Goal: Task Accomplishment & Management: Complete application form

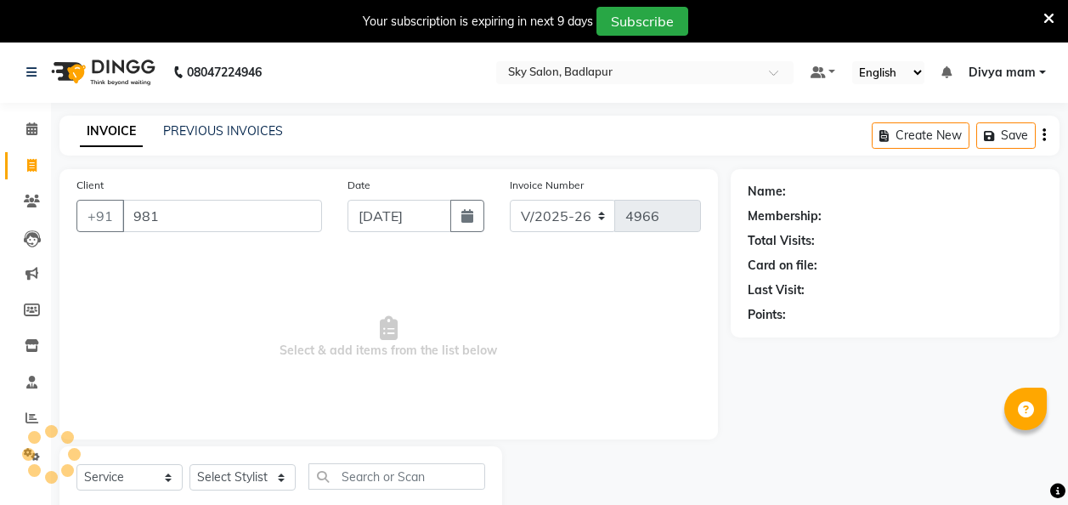
select select "6927"
select select "service"
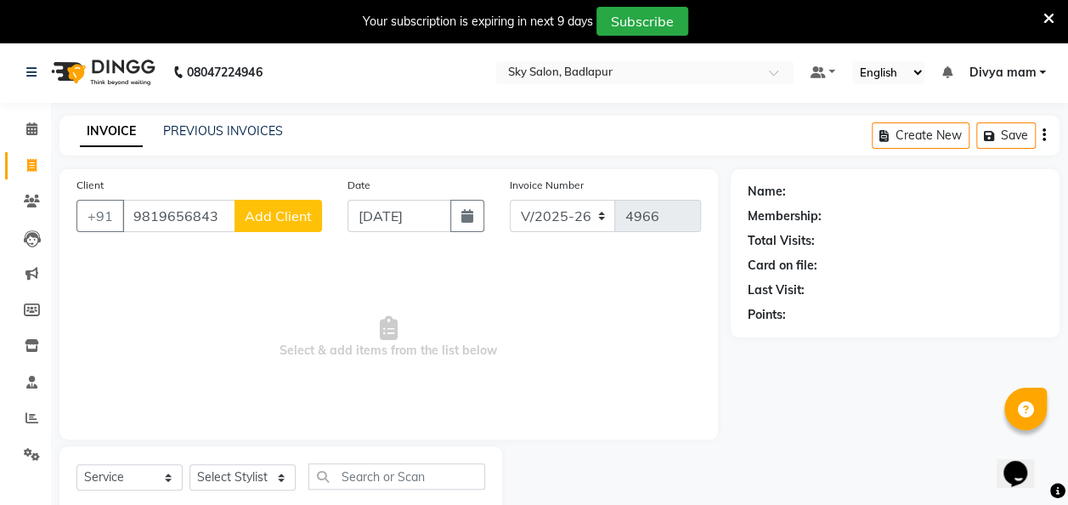
type input "9819656843"
click at [279, 212] on span "Add Client" at bounding box center [278, 215] width 67 height 17
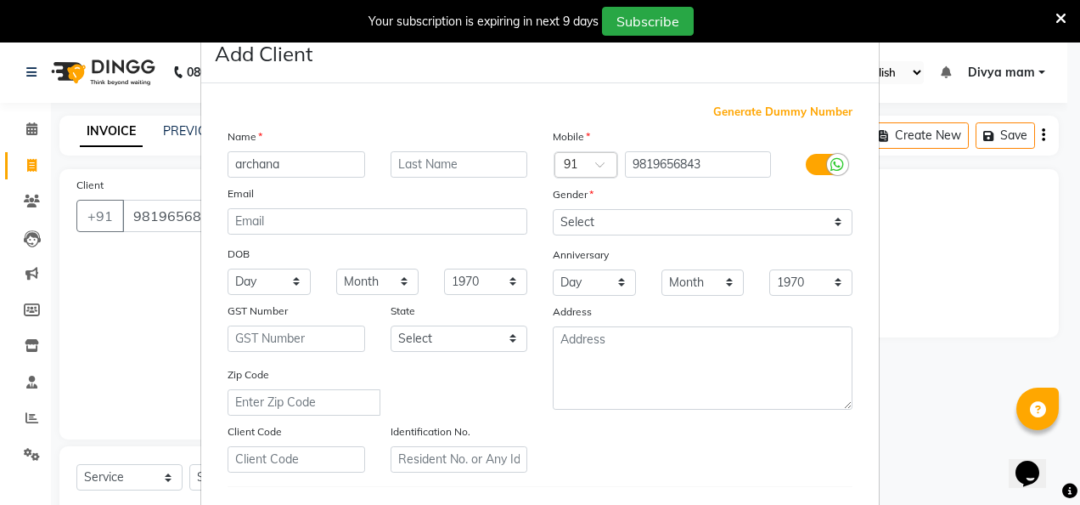
type input "archana"
click at [821, 221] on select "Select [DEMOGRAPHIC_DATA] [DEMOGRAPHIC_DATA] Other Prefer Not To Say" at bounding box center [703, 222] width 300 height 26
select select "[DEMOGRAPHIC_DATA]"
click at [553, 209] on select "Select [DEMOGRAPHIC_DATA] [DEMOGRAPHIC_DATA] Other Prefer Not To Say" at bounding box center [703, 222] width 300 height 26
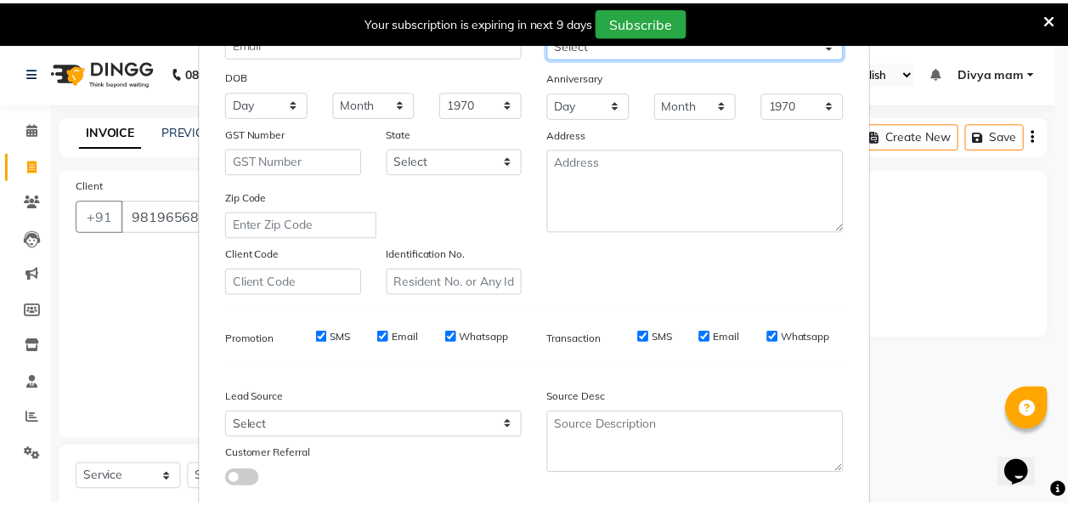
scroll to position [277, 0]
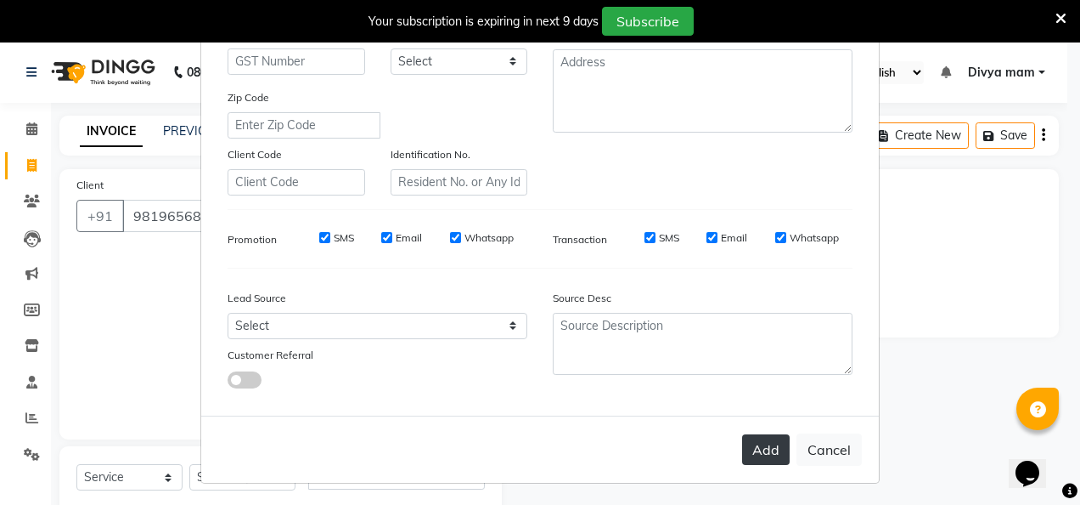
click at [764, 443] on button "Add" at bounding box center [766, 449] width 48 height 31
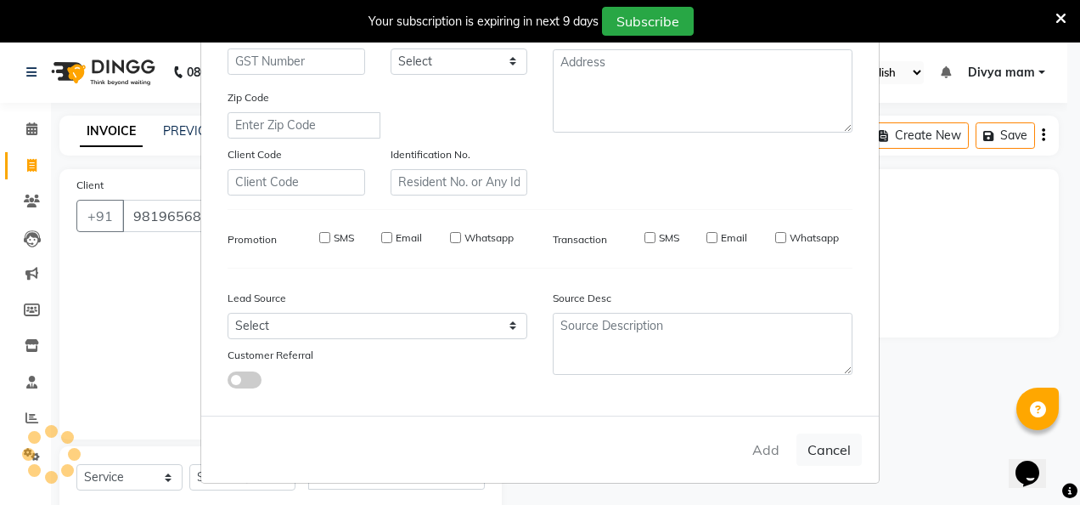
select select
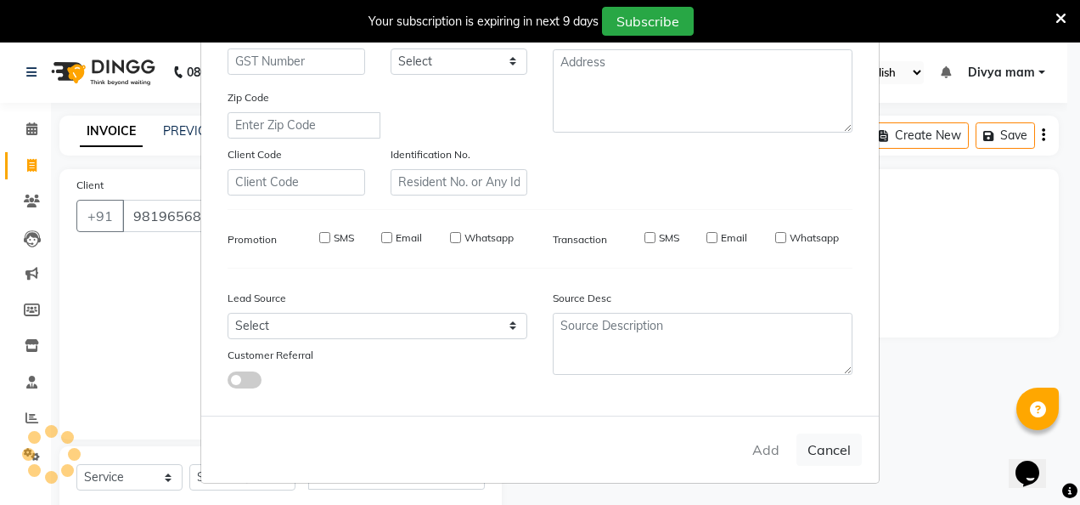
select select
checkbox input "false"
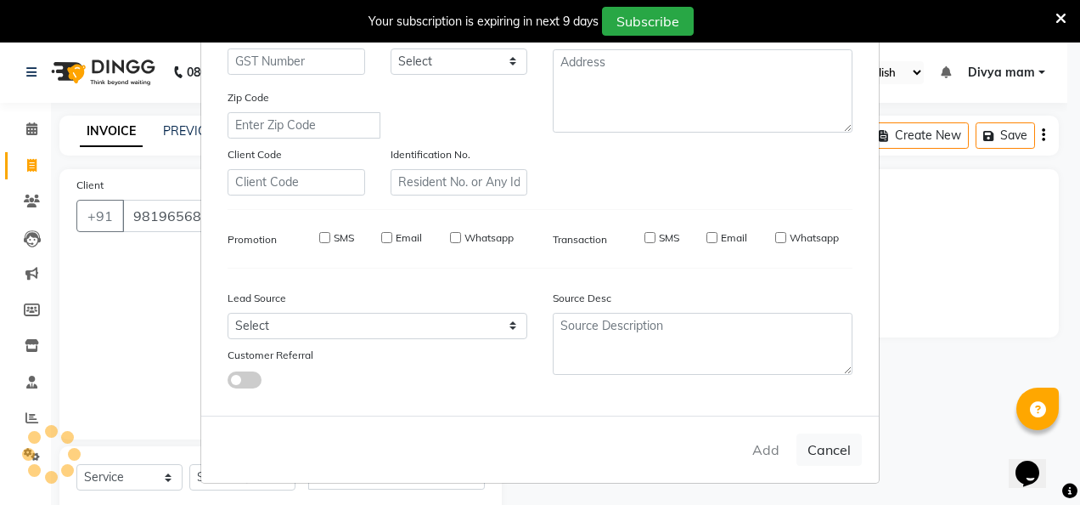
checkbox input "false"
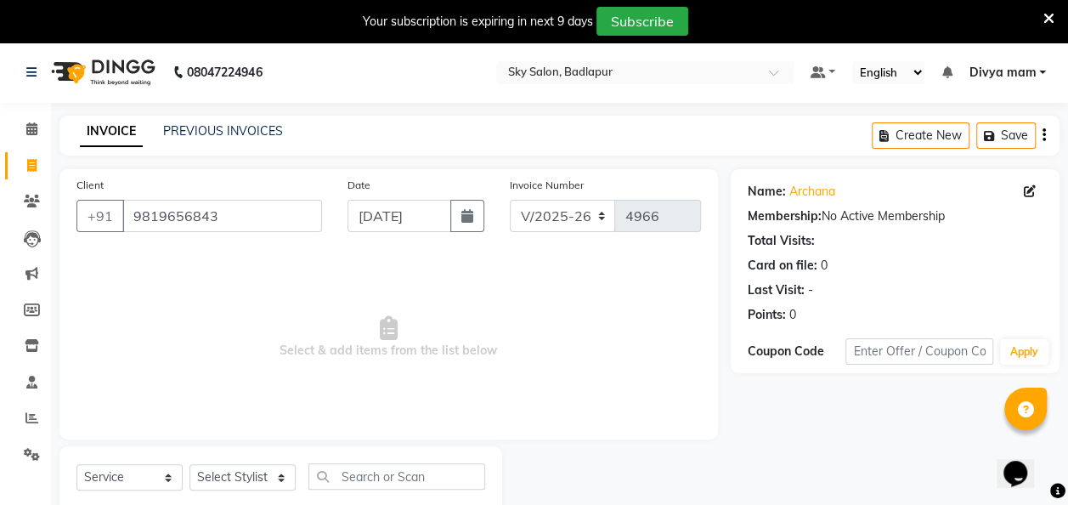
scroll to position [47, 0]
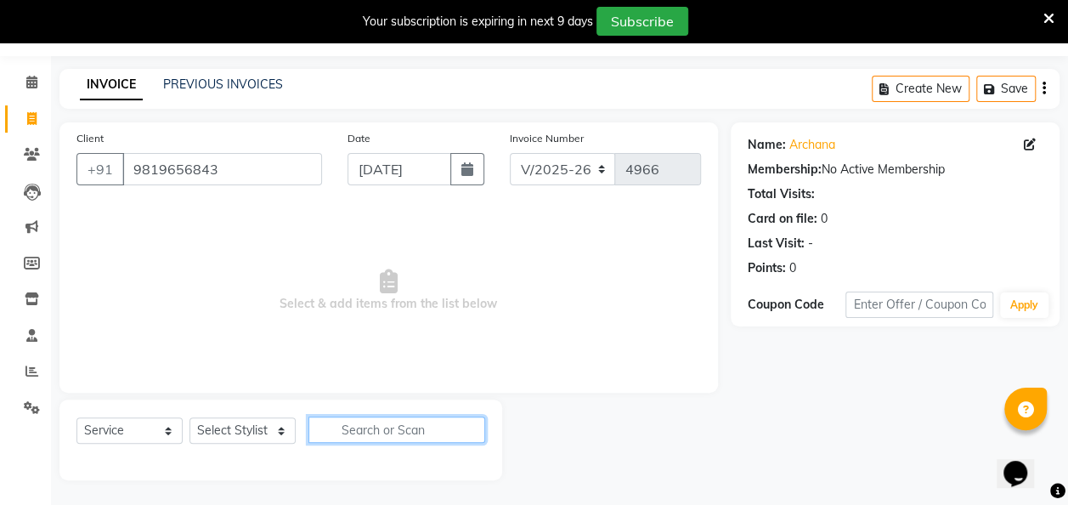
click at [321, 432] on input "text" at bounding box center [396, 429] width 177 height 26
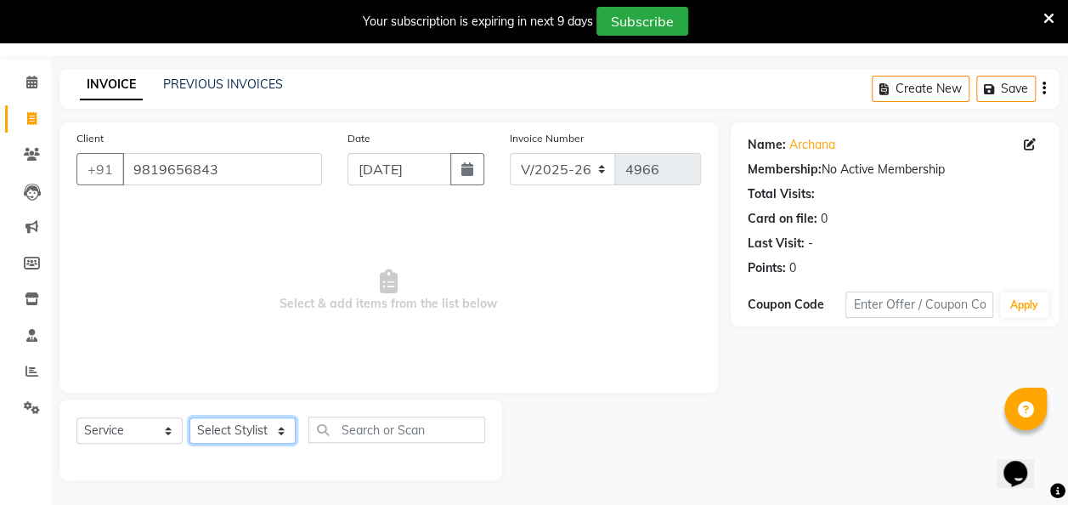
click at [277, 423] on select "Select Stylist [PERSON_NAME] [PERSON_NAME] [PERSON_NAME] [PERSON_NAME] [PERSON_…" at bounding box center [242, 430] width 106 height 26
select select "75183"
click at [189, 417] on select "Select Stylist [PERSON_NAME] [PERSON_NAME] [PERSON_NAME] [PERSON_NAME] [PERSON_…" at bounding box center [242, 430] width 106 height 26
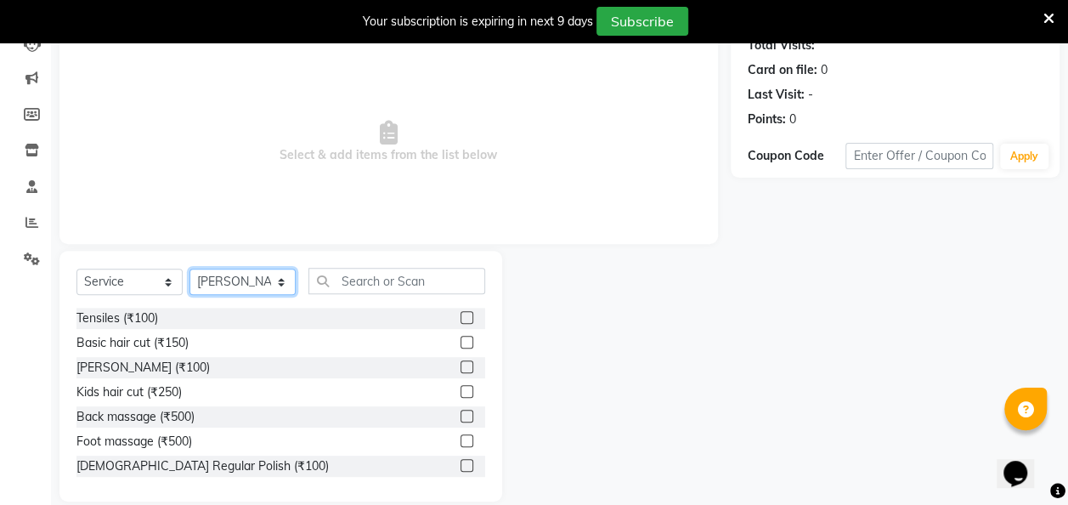
scroll to position [217, 0]
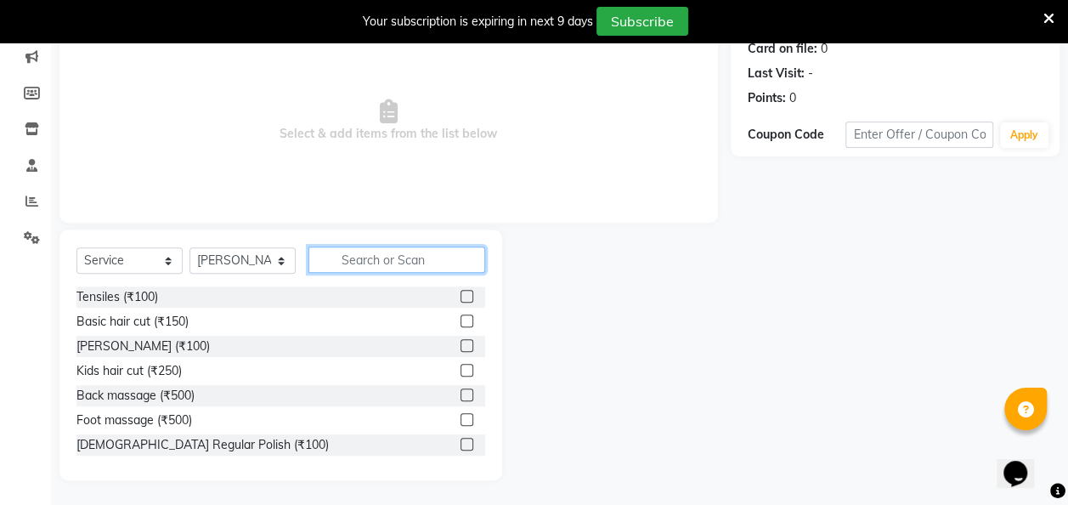
click at [403, 260] on input "text" at bounding box center [396, 259] width 177 height 26
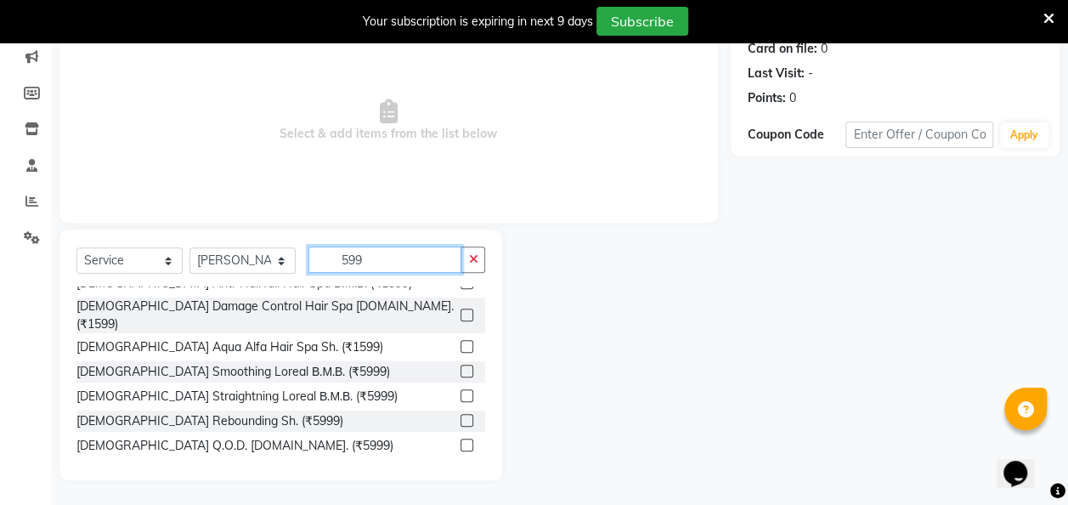
scroll to position [200, 0]
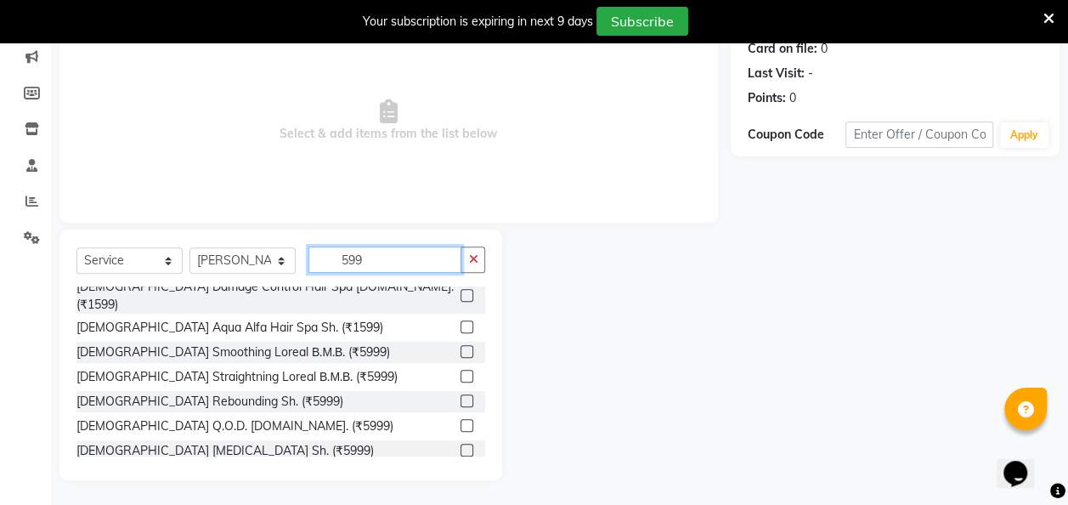
type input "599"
click at [460, 476] on label at bounding box center [466, 482] width 13 height 13
click at [460, 477] on input "checkbox" at bounding box center [465, 482] width 11 height 11
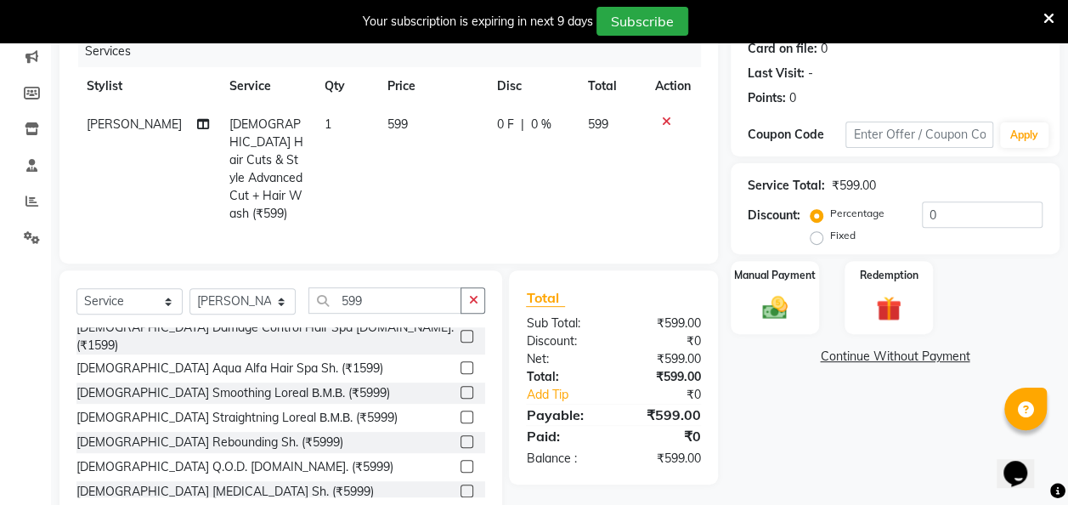
checkbox input "false"
click at [505, 128] on span "0 F" at bounding box center [504, 125] width 17 height 18
select select "75183"
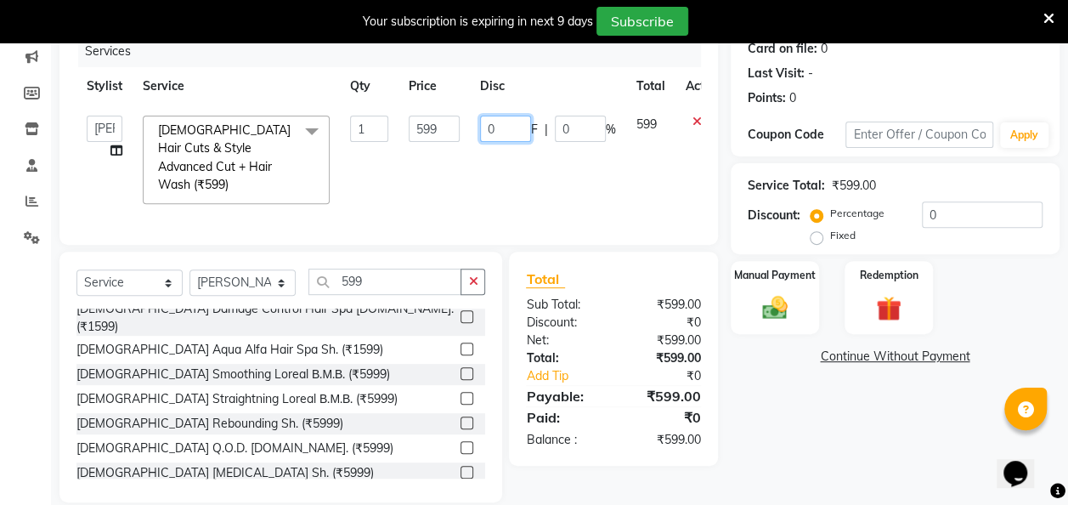
click at [505, 133] on input "0" at bounding box center [505, 129] width 51 height 26
type input "100"
click at [768, 388] on div "Name: Archana Membership: No Active Membership Total Visits: Card on file: 0 La…" at bounding box center [900, 227] width 341 height 550
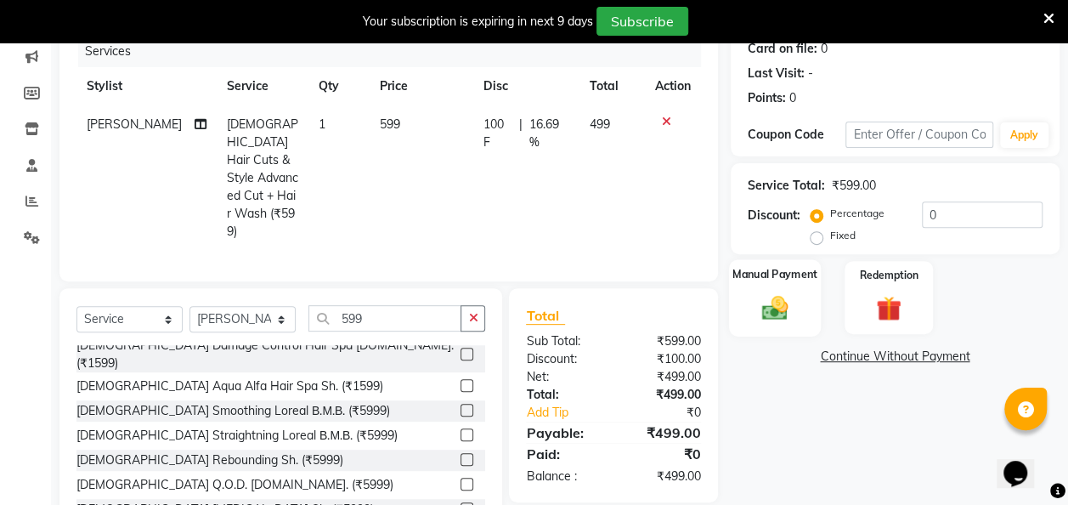
click at [781, 313] on img at bounding box center [774, 307] width 42 height 31
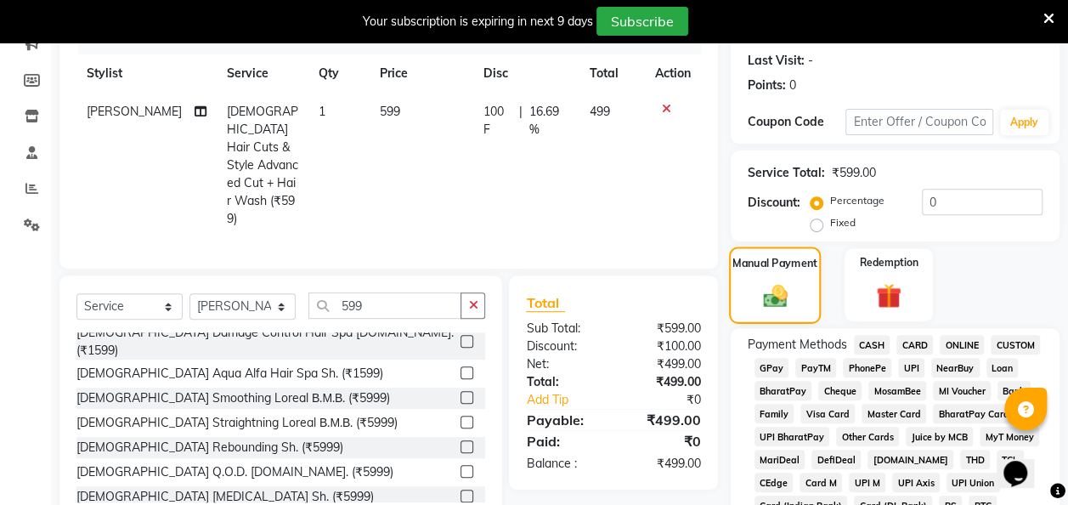
scroll to position [230, 0]
click at [766, 362] on span "GPay" at bounding box center [771, 367] width 35 height 20
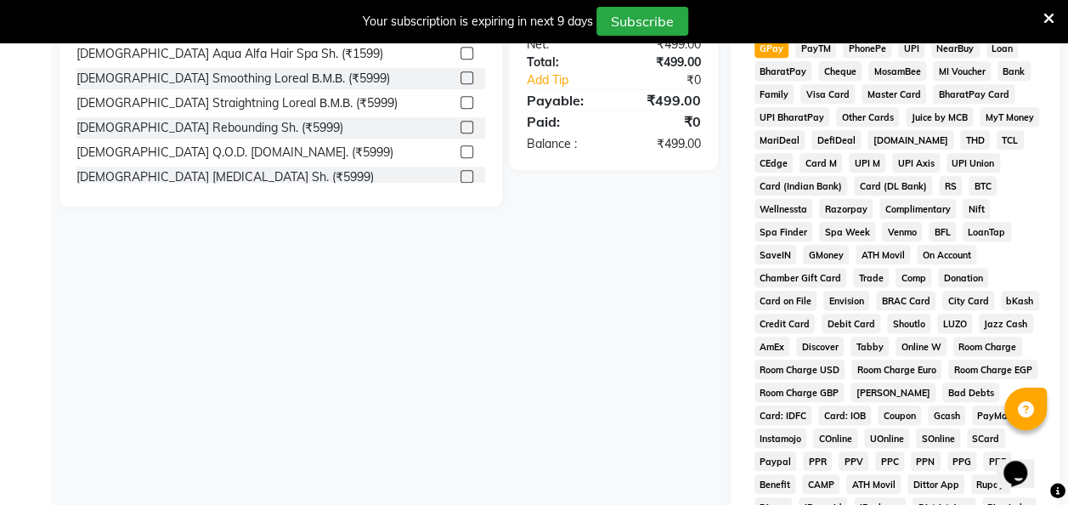
scroll to position [883, 0]
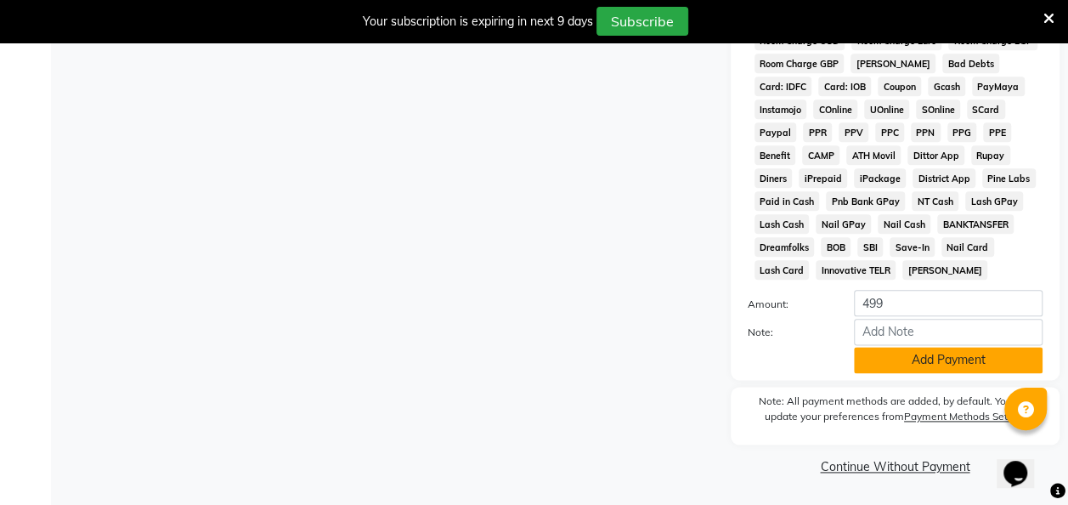
click at [909, 362] on button "Add Payment" at bounding box center [948, 360] width 189 height 26
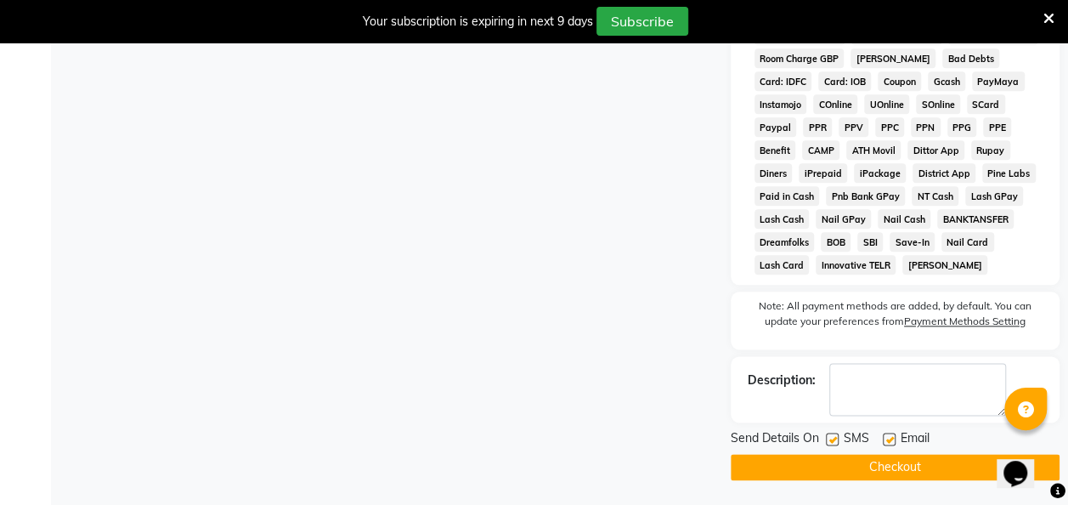
click at [832, 443] on label at bounding box center [832, 438] width 13 height 13
click at [832, 443] on input "checkbox" at bounding box center [831, 439] width 11 height 11
checkbox input "false"
click at [884, 460] on button "Checkout" at bounding box center [894, 467] width 329 height 26
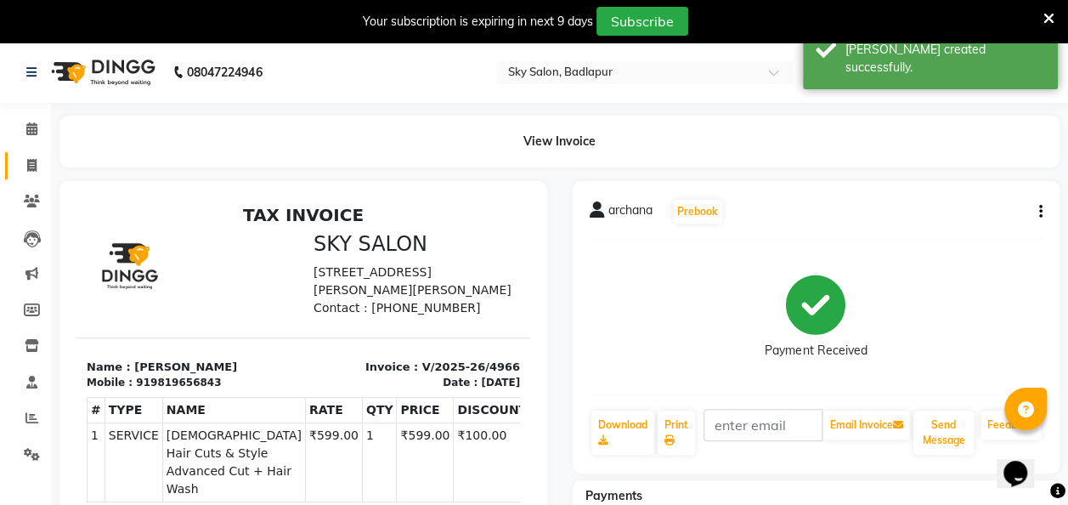
click at [25, 160] on span at bounding box center [32, 166] width 30 height 20
select select "6927"
select select "service"
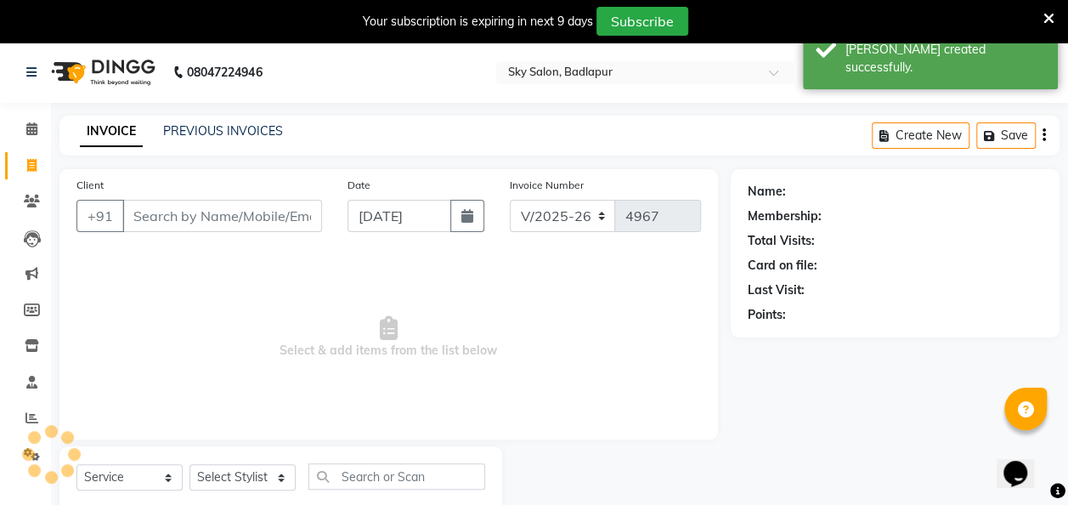
scroll to position [47, 0]
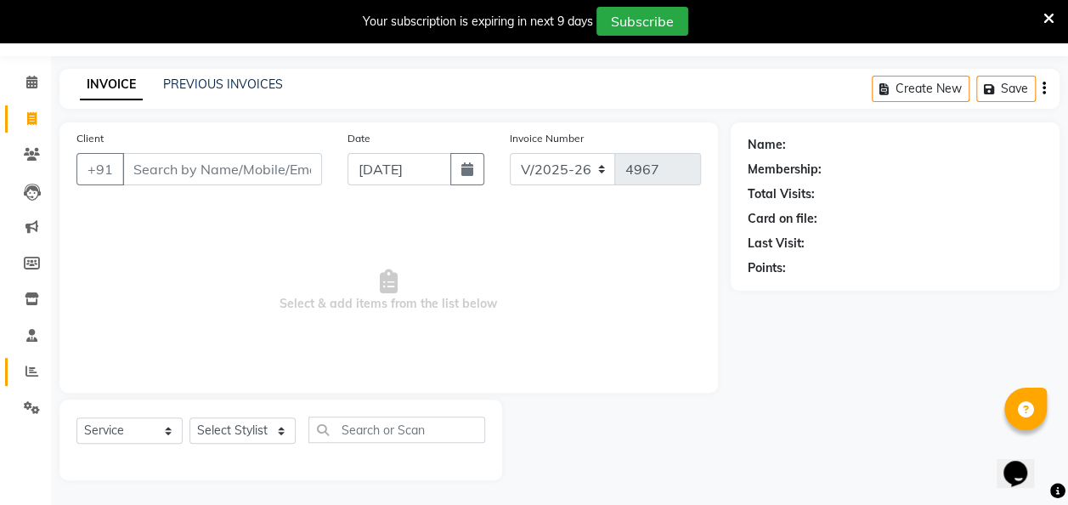
click at [30, 374] on icon at bounding box center [31, 370] width 13 height 13
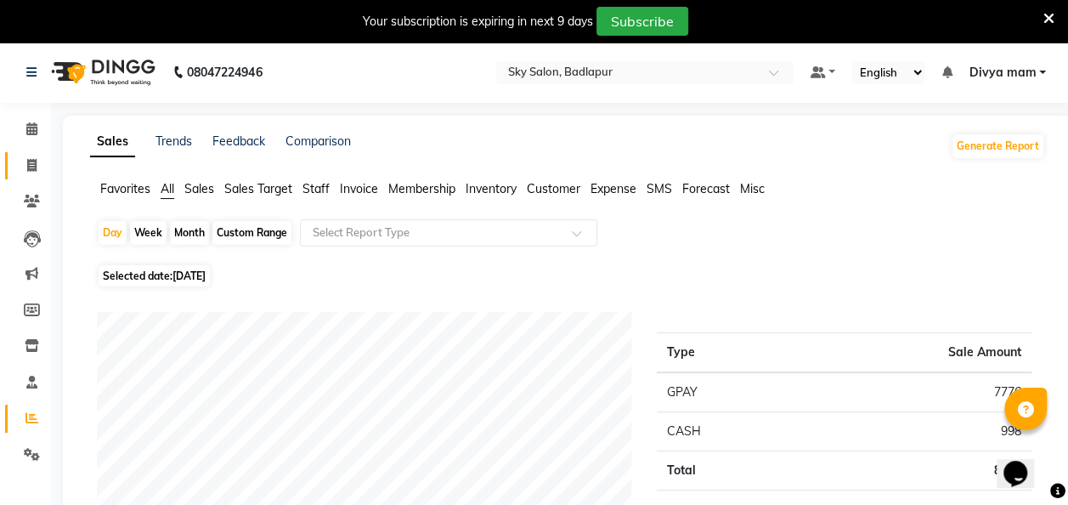
click at [29, 176] on link "Invoice" at bounding box center [25, 166] width 41 height 28
select select "service"
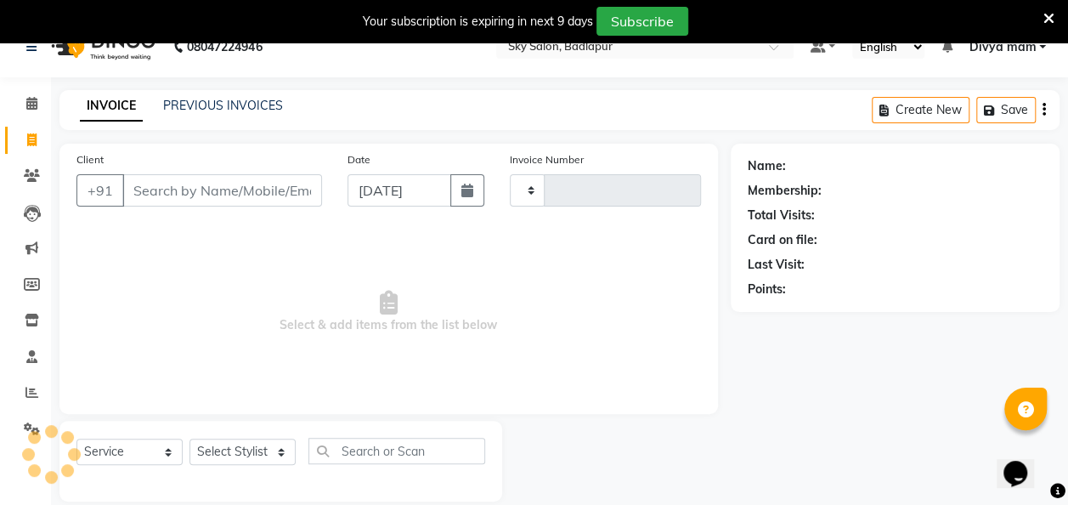
scroll to position [47, 0]
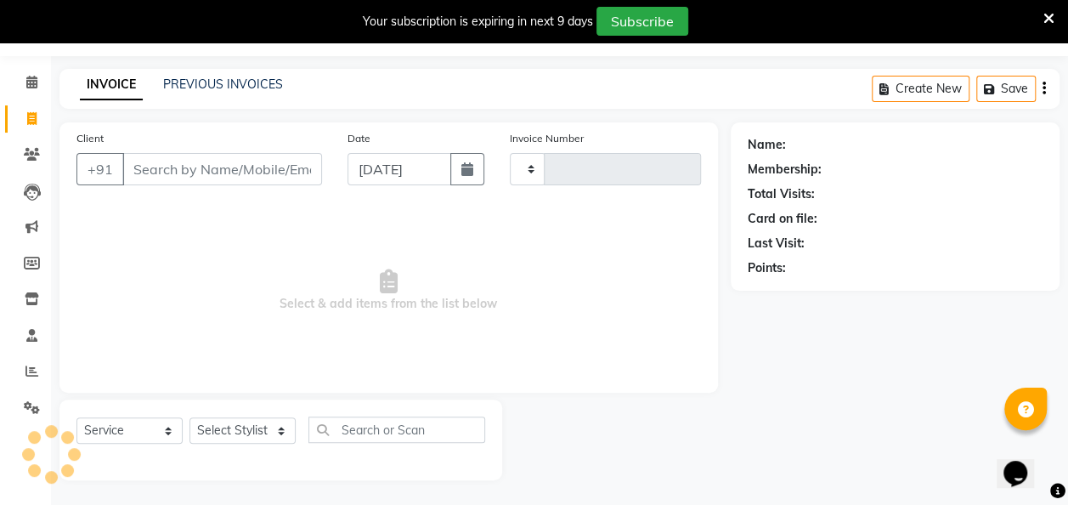
type input "4967"
select select "6927"
click at [214, 175] on input "Client" at bounding box center [222, 169] width 200 height 32
click at [212, 155] on input "Client" at bounding box center [222, 169] width 200 height 32
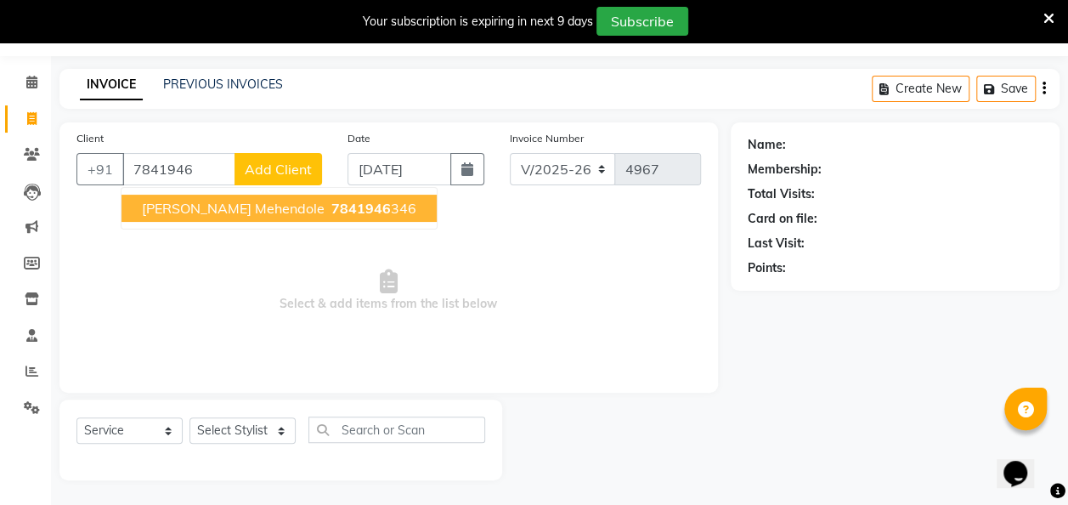
click at [228, 208] on span "[PERSON_NAME] Mehendole" at bounding box center [233, 208] width 183 height 17
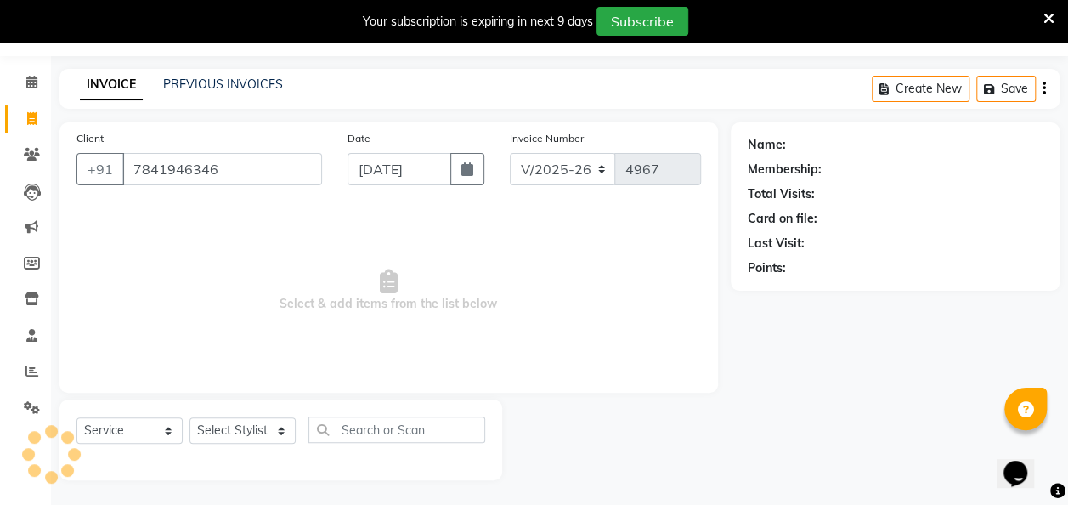
type input "7841946346"
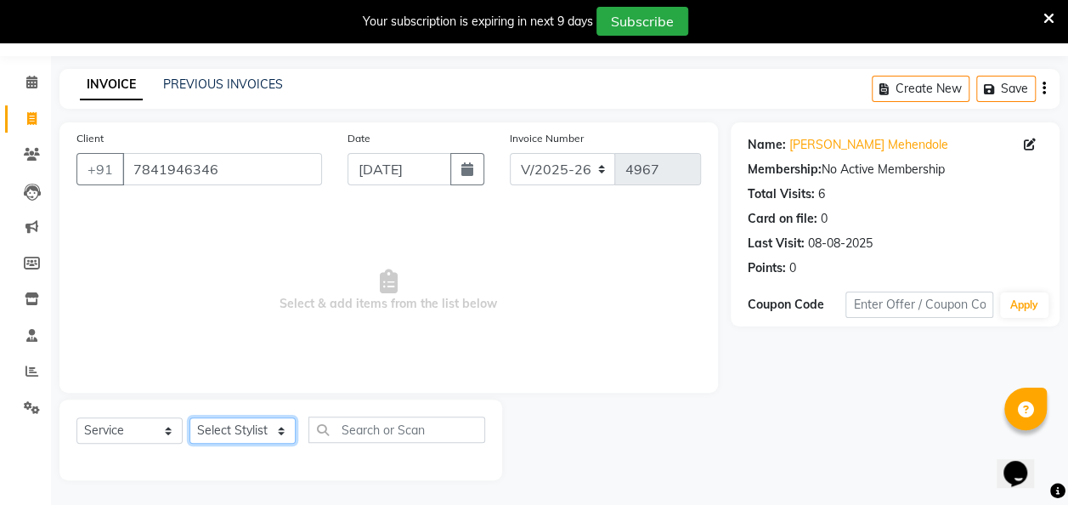
click at [274, 426] on select "Select Stylist [PERSON_NAME] [PERSON_NAME] [PERSON_NAME] [PERSON_NAME] [PERSON_…" at bounding box center [242, 430] width 106 height 26
select select "54796"
click at [189, 417] on select "Select Stylist [PERSON_NAME] [PERSON_NAME] [PERSON_NAME] [PERSON_NAME] [PERSON_…" at bounding box center [242, 430] width 106 height 26
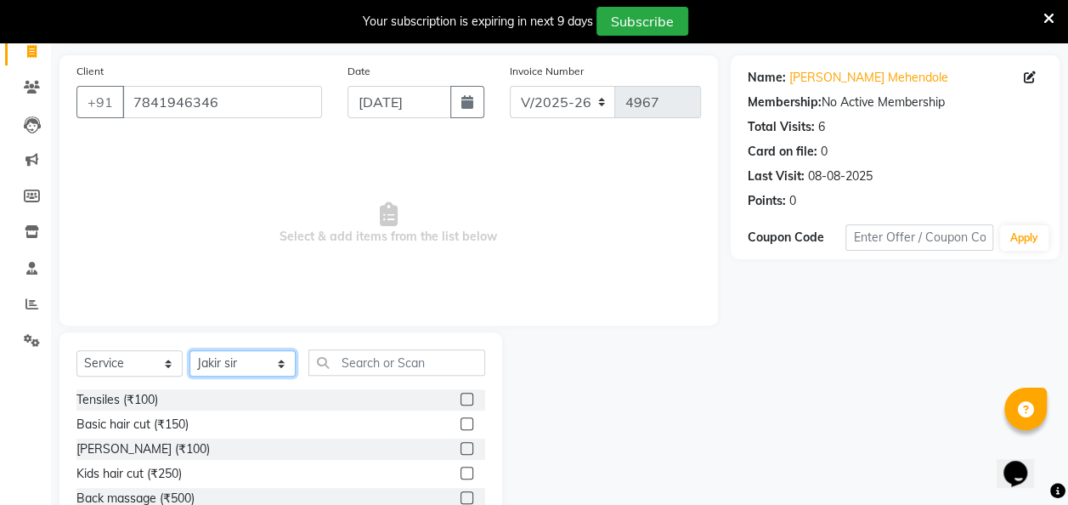
scroll to position [217, 0]
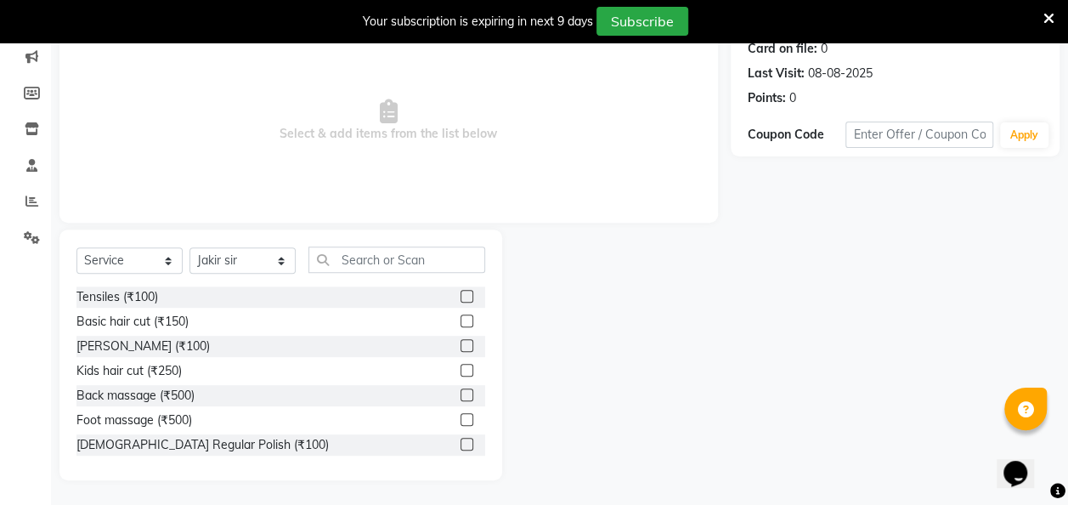
click at [460, 319] on label at bounding box center [466, 320] width 13 height 13
click at [460, 319] on input "checkbox" at bounding box center [465, 321] width 11 height 11
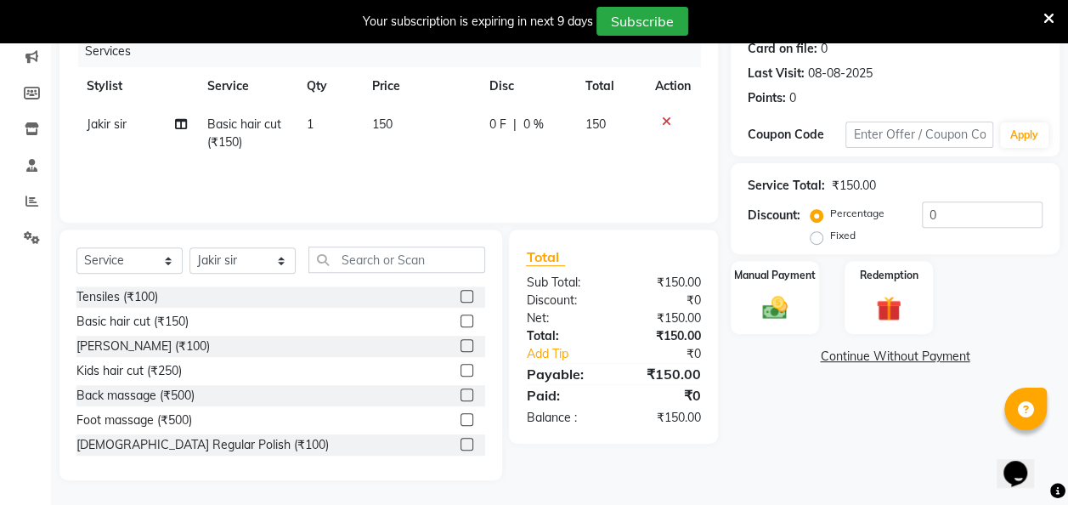
click at [460, 319] on label at bounding box center [466, 320] width 13 height 13
click at [460, 319] on input "checkbox" at bounding box center [465, 321] width 11 height 11
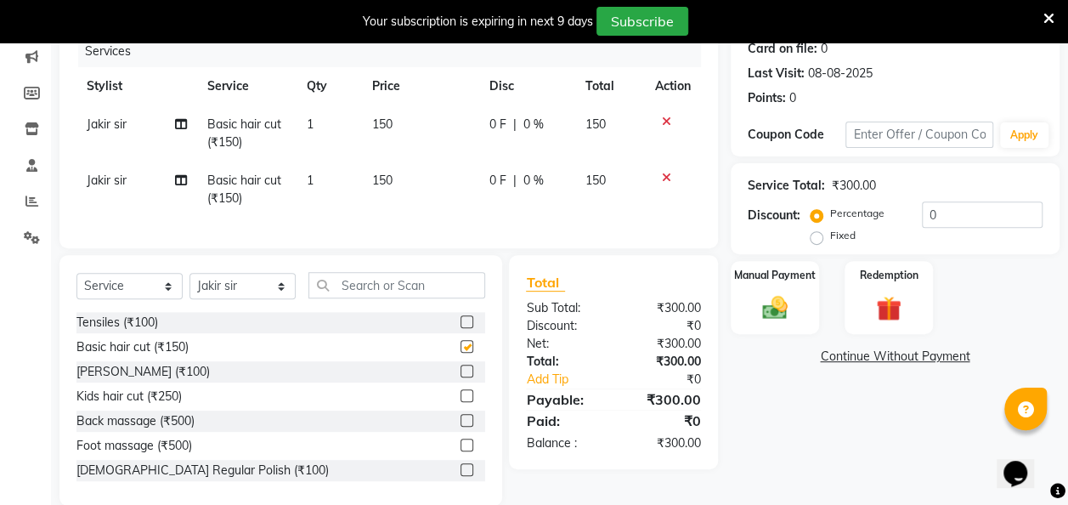
checkbox input "false"
click at [667, 172] on icon at bounding box center [666, 178] width 9 height 12
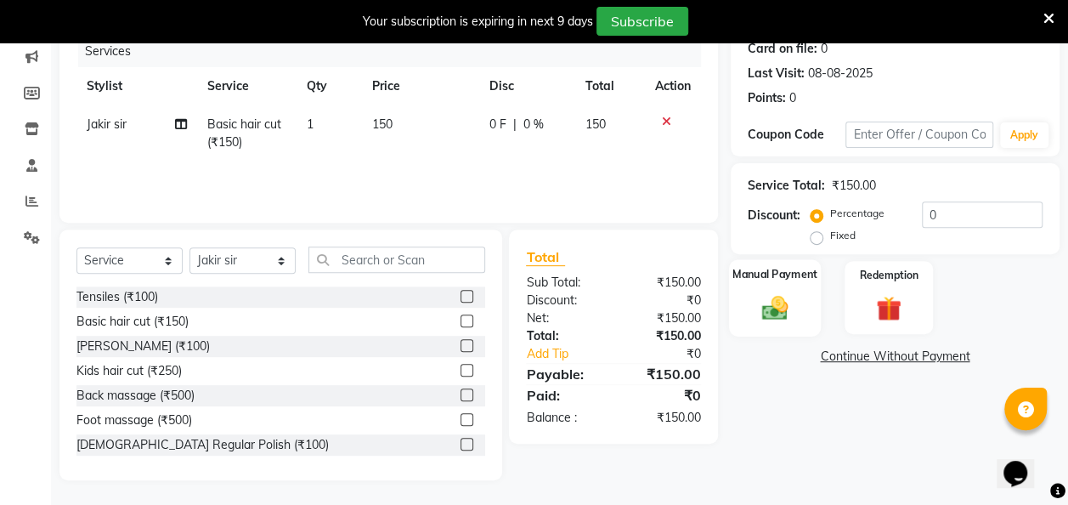
click at [754, 306] on img at bounding box center [774, 307] width 42 height 31
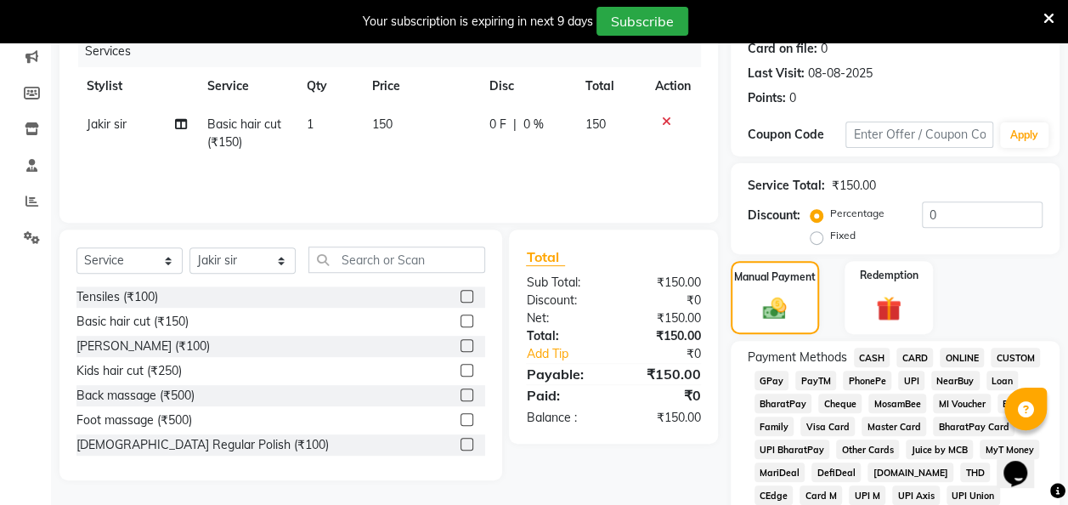
click at [766, 377] on span "GPay" at bounding box center [771, 380] width 35 height 20
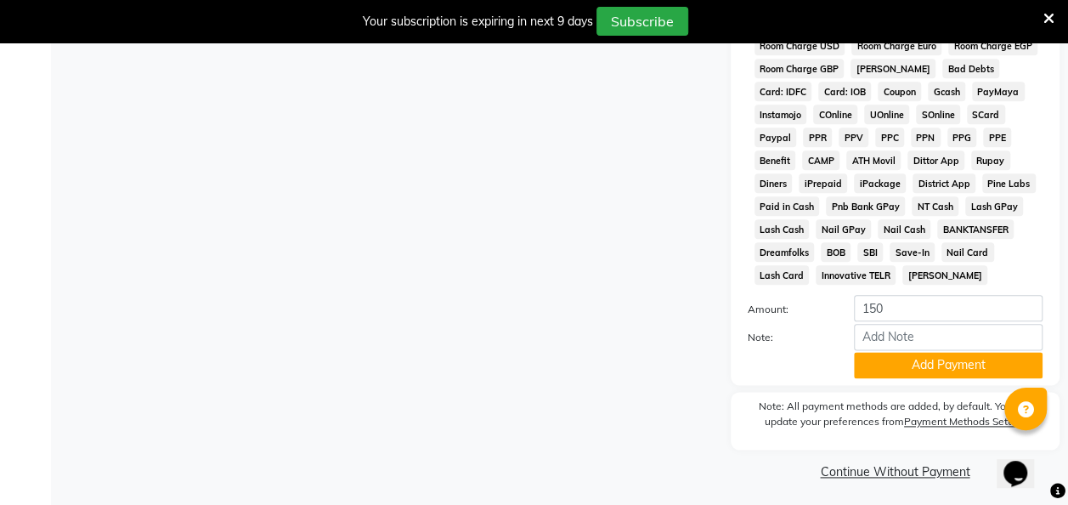
scroll to position [883, 0]
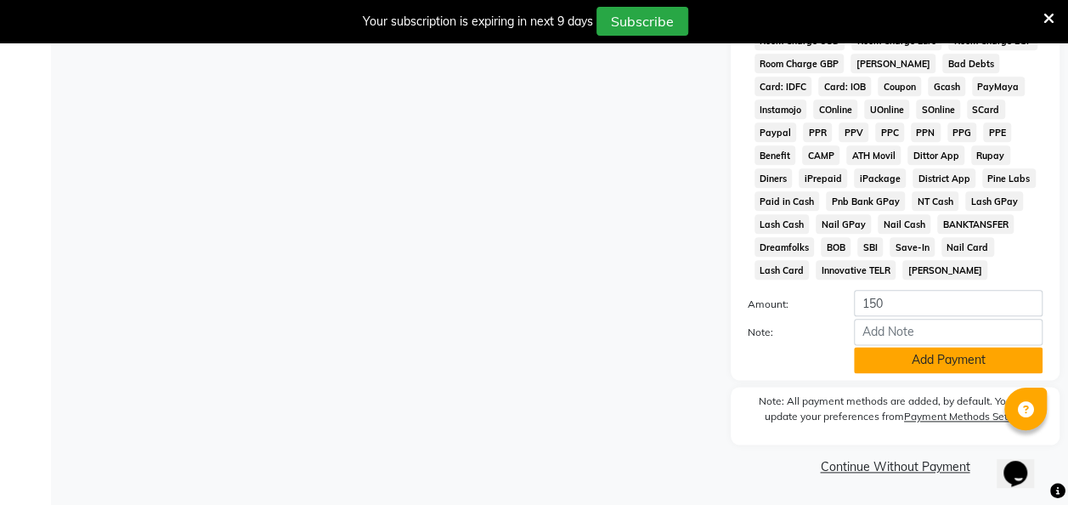
click at [879, 368] on button "Add Payment" at bounding box center [948, 360] width 189 height 26
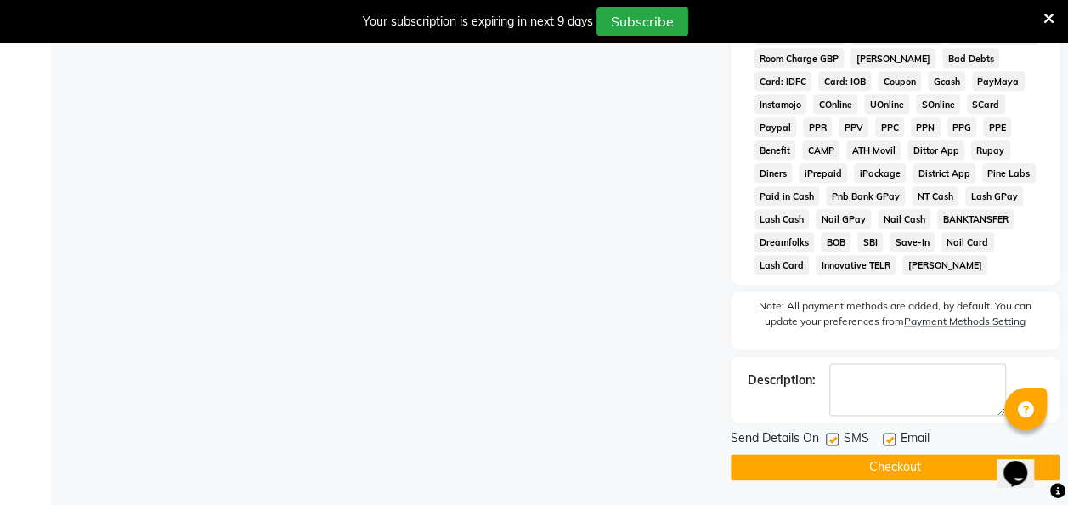
click at [832, 443] on label at bounding box center [832, 438] width 13 height 13
click at [832, 443] on input "checkbox" at bounding box center [831, 439] width 11 height 11
checkbox input "false"
click at [776, 472] on button "Checkout" at bounding box center [894, 467] width 329 height 26
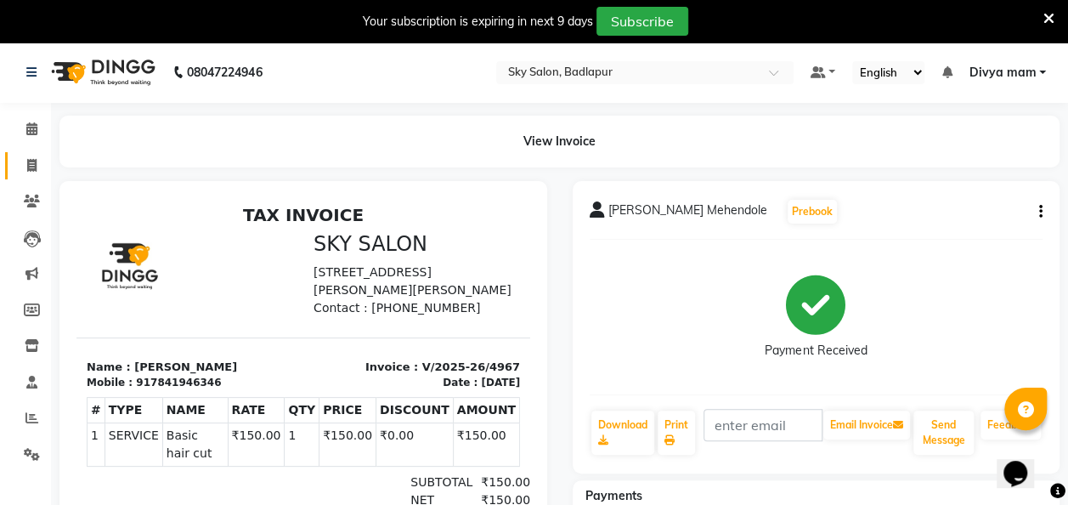
click at [24, 165] on span at bounding box center [32, 166] width 30 height 20
select select "service"
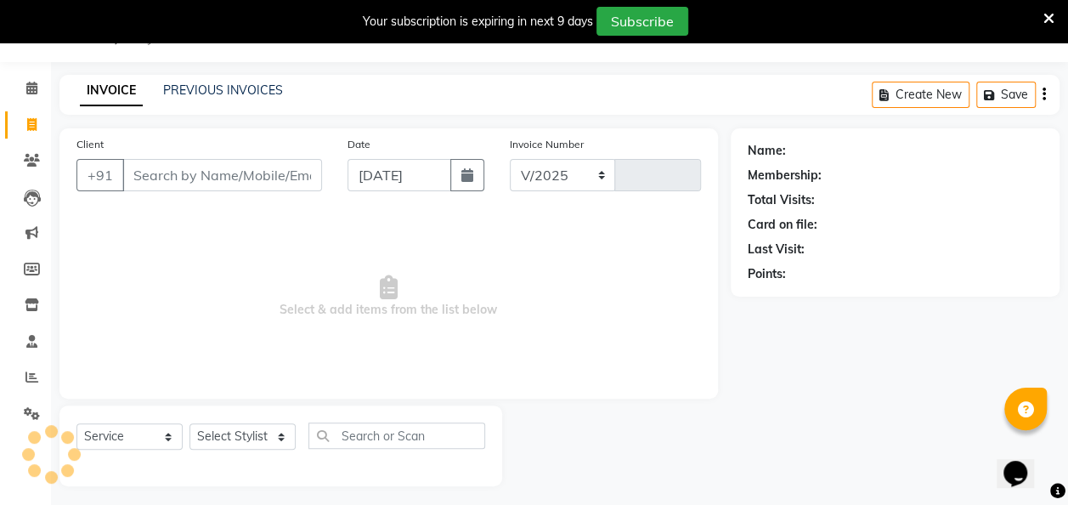
select select "6927"
type input "4968"
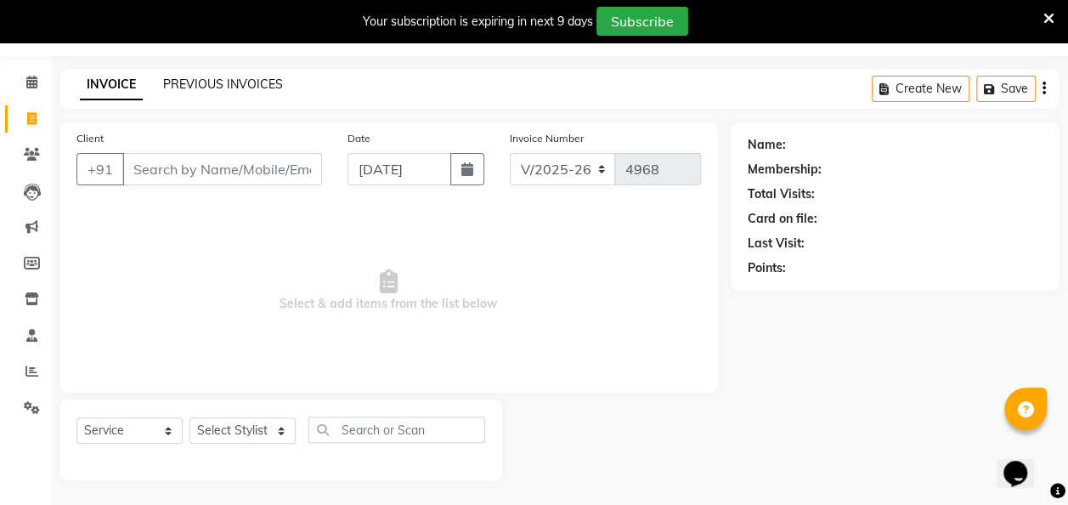
click at [208, 77] on link "PREVIOUS INVOICES" at bounding box center [223, 83] width 120 height 15
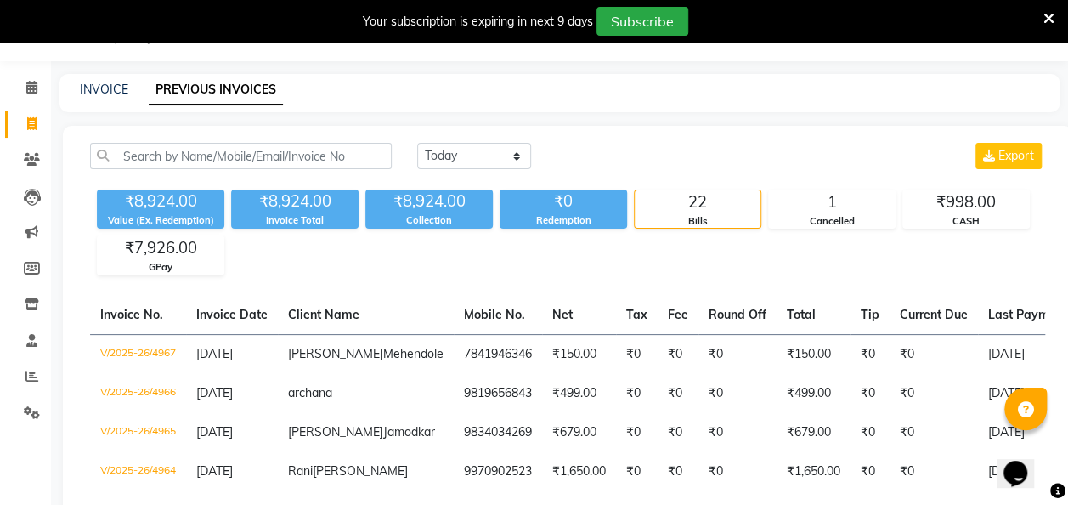
scroll to position [47, 0]
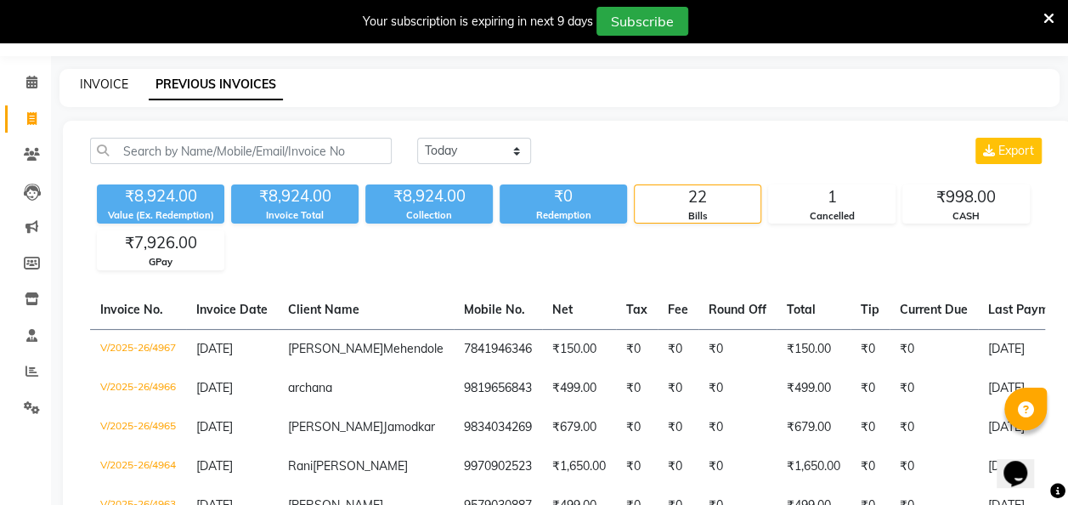
click at [92, 88] on link "INVOICE" at bounding box center [104, 83] width 48 height 15
select select "6927"
select select "service"
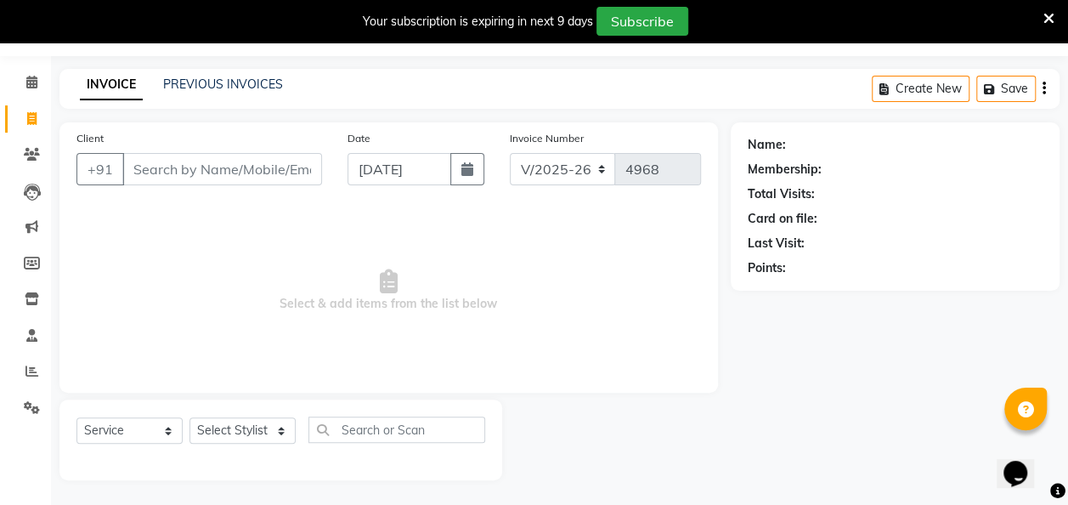
click at [173, 163] on input "Client" at bounding box center [222, 169] width 200 height 32
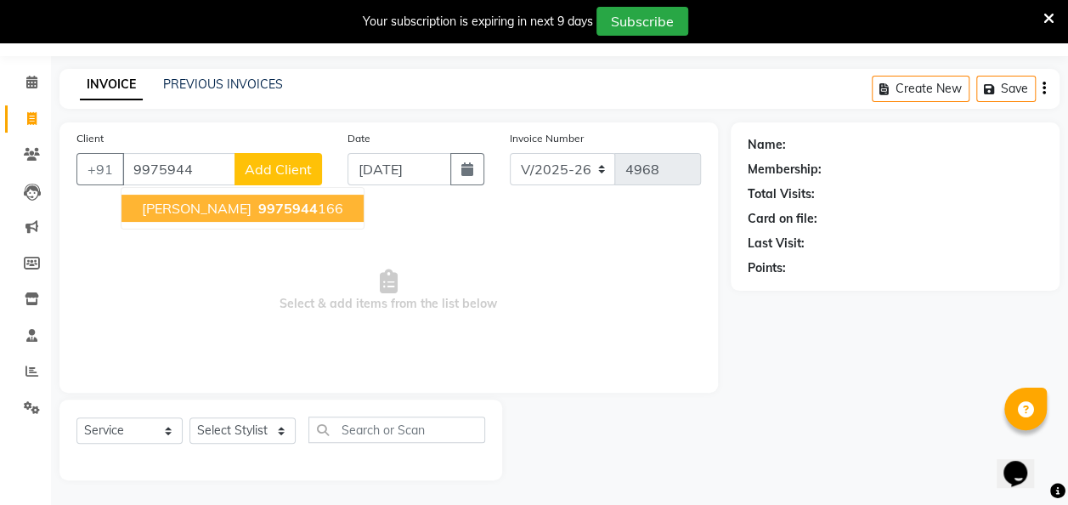
click at [238, 208] on span "[PERSON_NAME]" at bounding box center [197, 208] width 110 height 17
type input "9975944166"
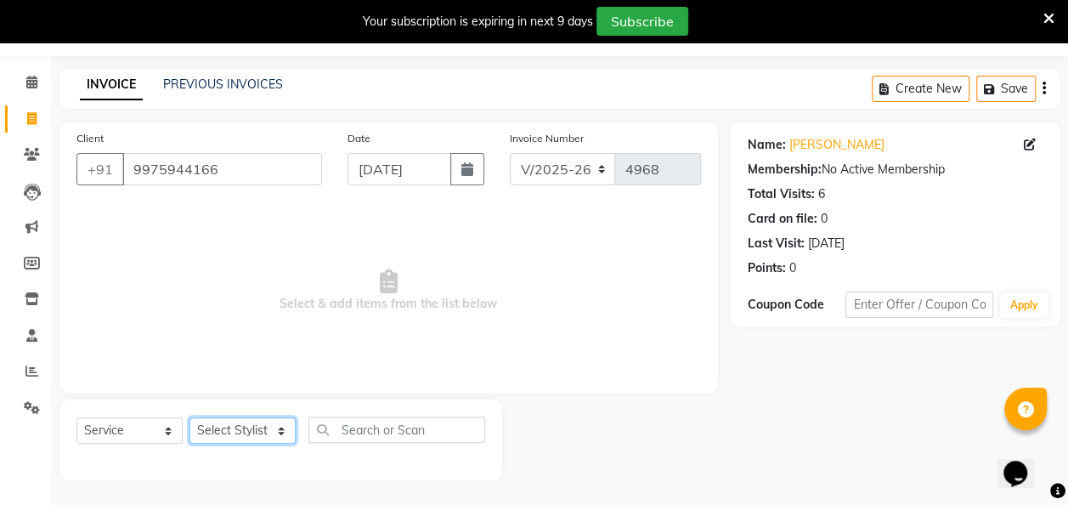
click at [270, 439] on select "Select Stylist [PERSON_NAME] [PERSON_NAME] [PERSON_NAME] [PERSON_NAME] [PERSON_…" at bounding box center [242, 430] width 106 height 26
select select "81050"
click at [189, 417] on select "Select Stylist [PERSON_NAME] [PERSON_NAME] [PERSON_NAME] [PERSON_NAME] [PERSON_…" at bounding box center [242, 430] width 106 height 26
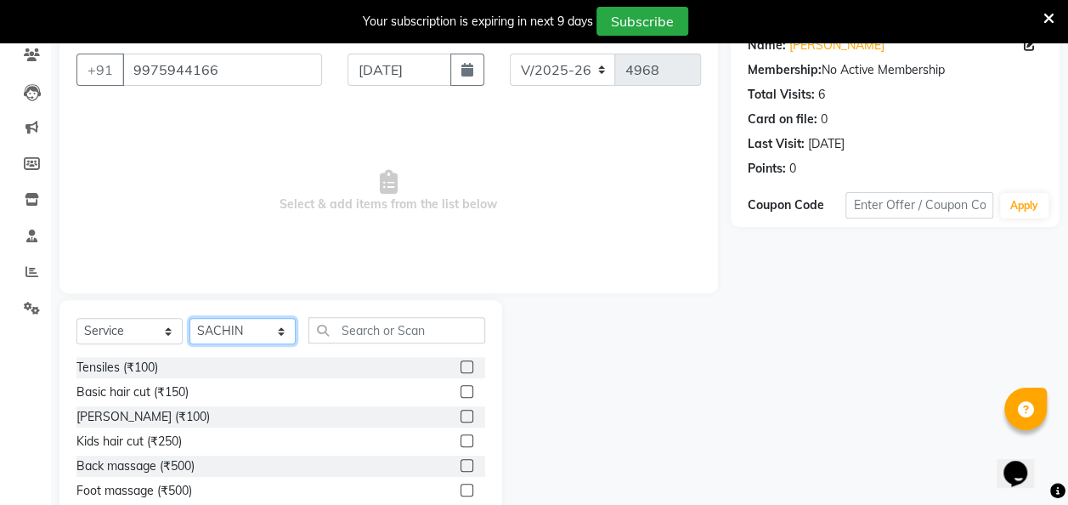
scroll to position [151, 0]
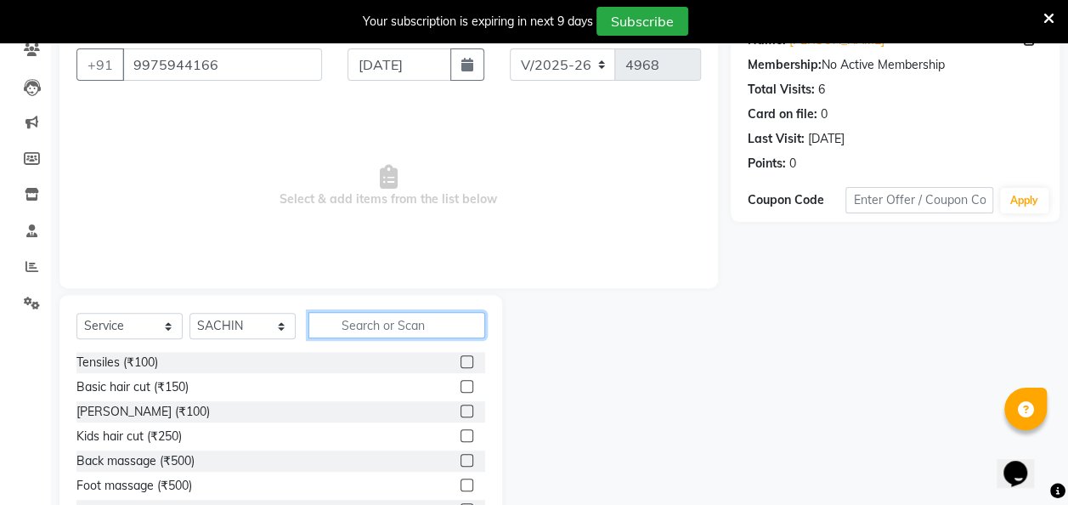
click at [387, 322] on input "text" at bounding box center [396, 325] width 177 height 26
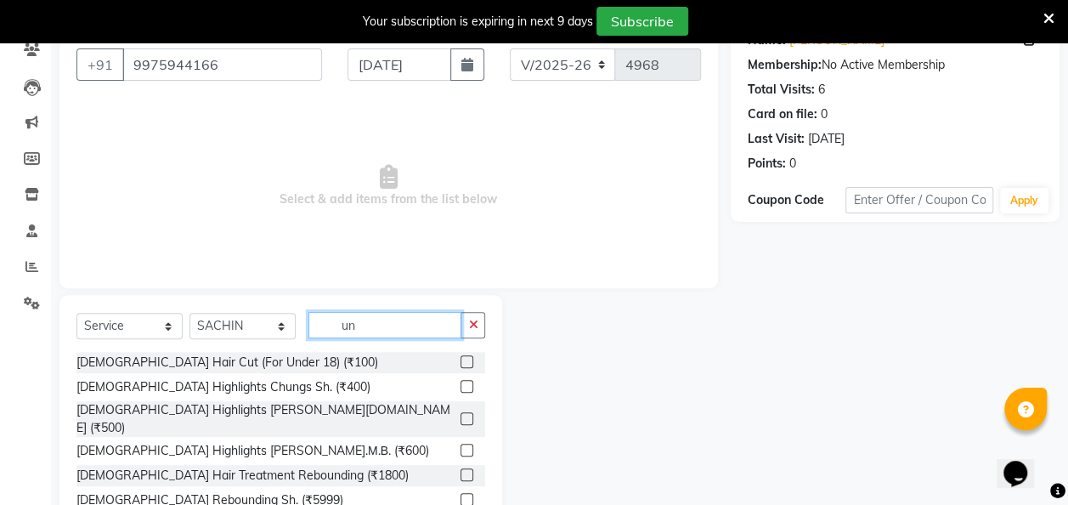
type input "un"
click at [460, 360] on label at bounding box center [466, 361] width 13 height 13
click at [460, 360] on input "checkbox" at bounding box center [465, 362] width 11 height 11
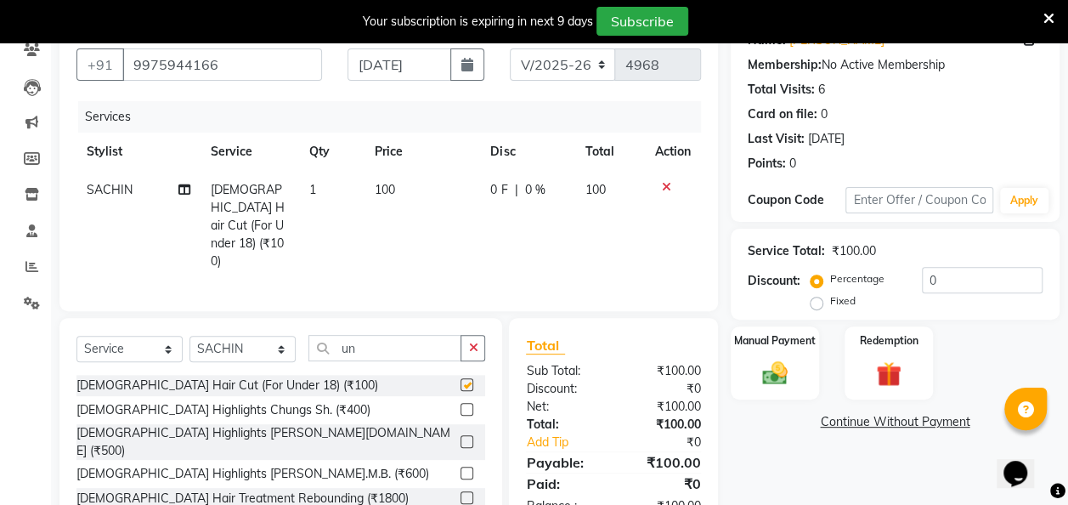
checkbox input "false"
click at [770, 381] on img at bounding box center [774, 373] width 42 height 31
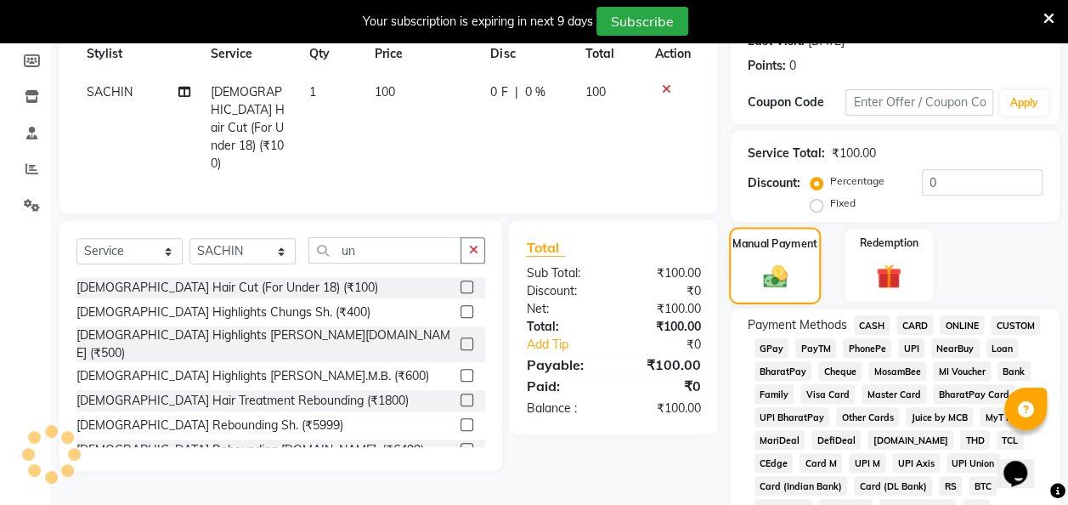
scroll to position [258, 0]
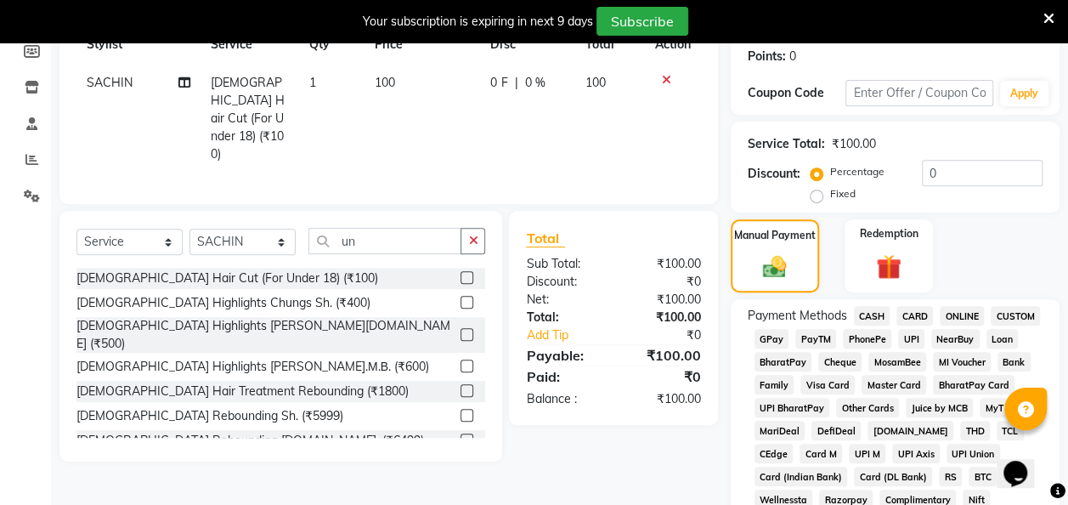
click at [766, 341] on span "GPay" at bounding box center [771, 339] width 35 height 20
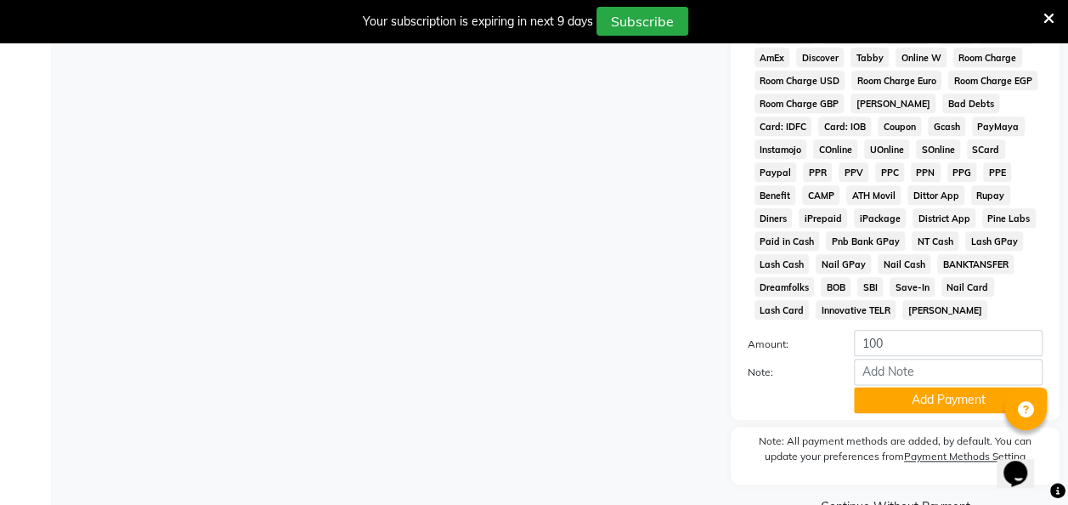
scroll to position [843, 0]
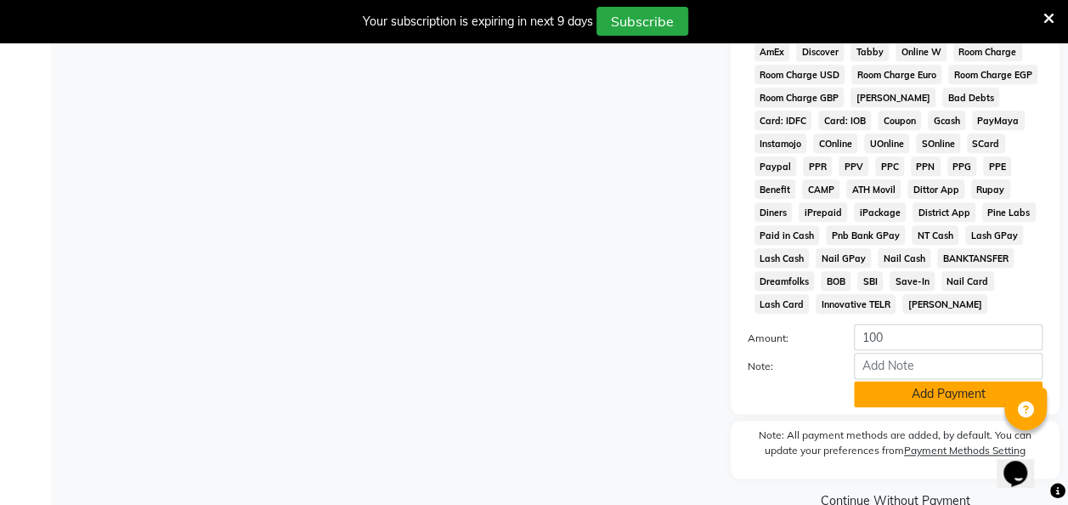
click at [922, 396] on button "Add Payment" at bounding box center [948, 394] width 189 height 26
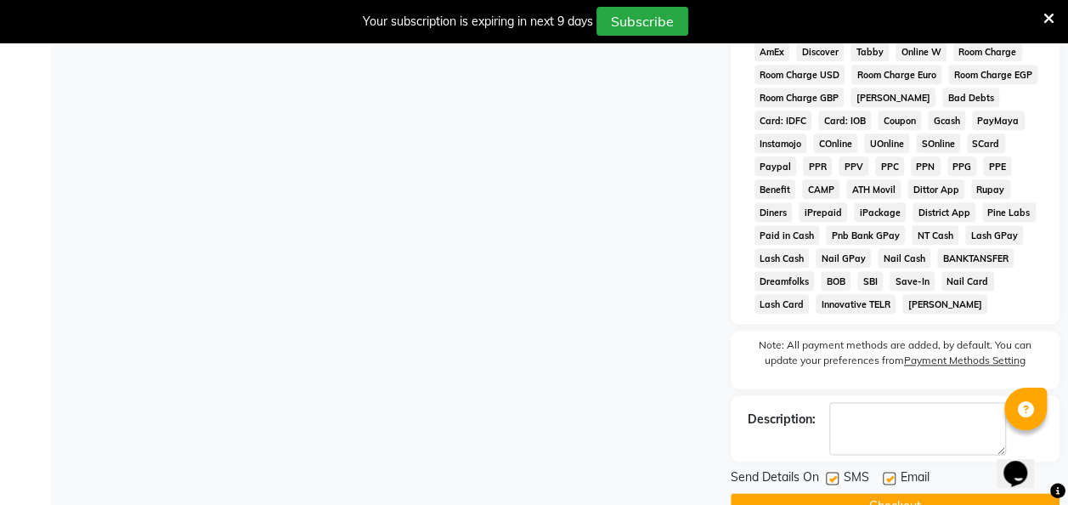
click at [832, 482] on label at bounding box center [832, 477] width 13 height 13
click at [832, 482] on input "checkbox" at bounding box center [831, 478] width 11 height 11
click at [836, 482] on label at bounding box center [832, 477] width 13 height 13
click at [836, 482] on input "checkbox" at bounding box center [831, 478] width 11 height 11
checkbox input "true"
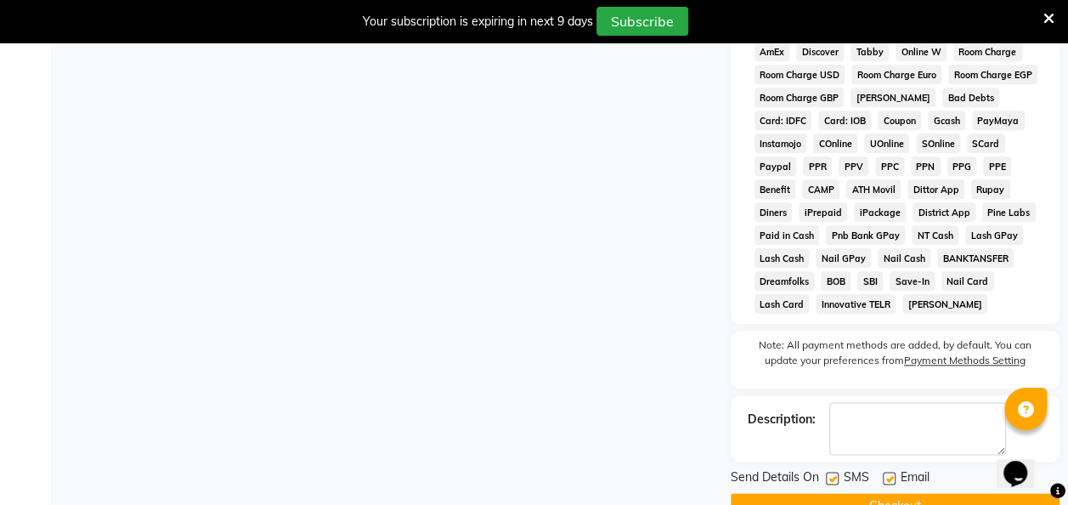
scroll to position [888, 0]
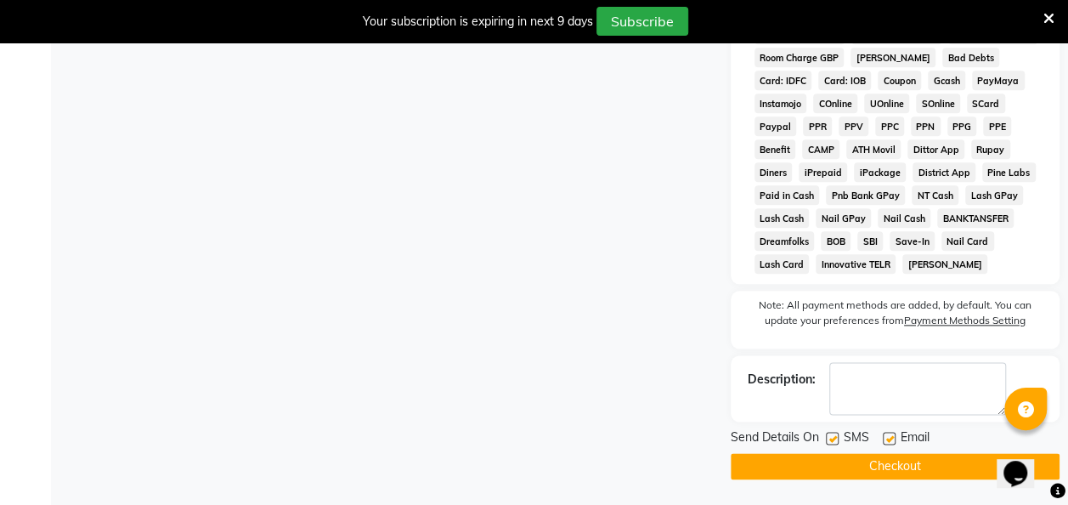
click at [899, 464] on button "Checkout" at bounding box center [894, 466] width 329 height 26
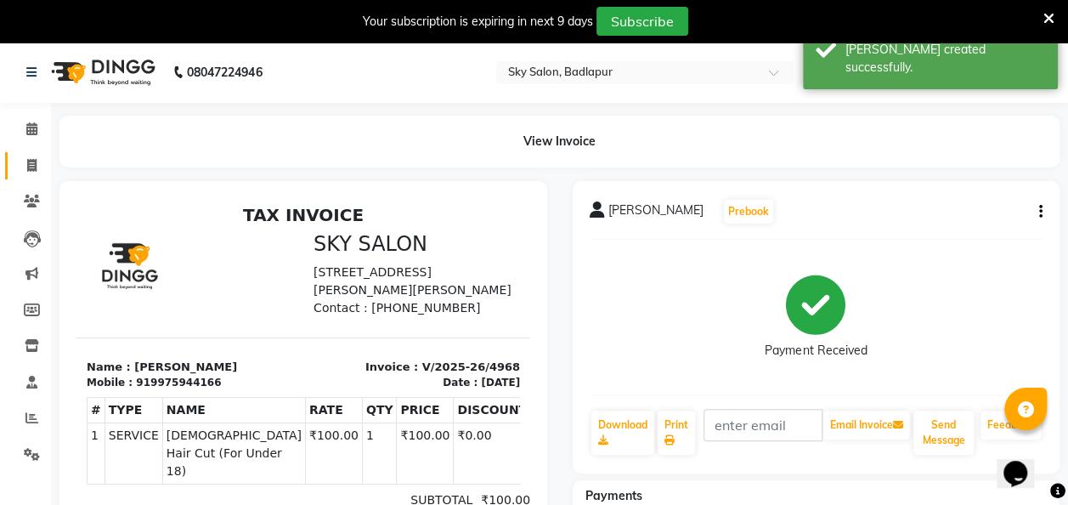
click at [25, 159] on span at bounding box center [32, 166] width 30 height 20
select select "service"
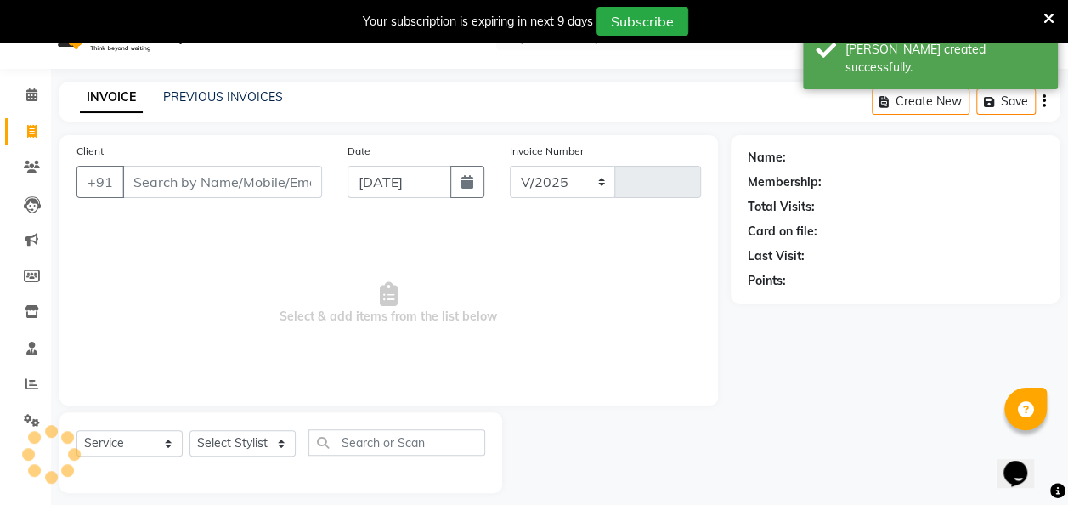
select select "6927"
type input "4969"
